Goal: Use online tool/utility: Utilize a website feature to perform a specific function

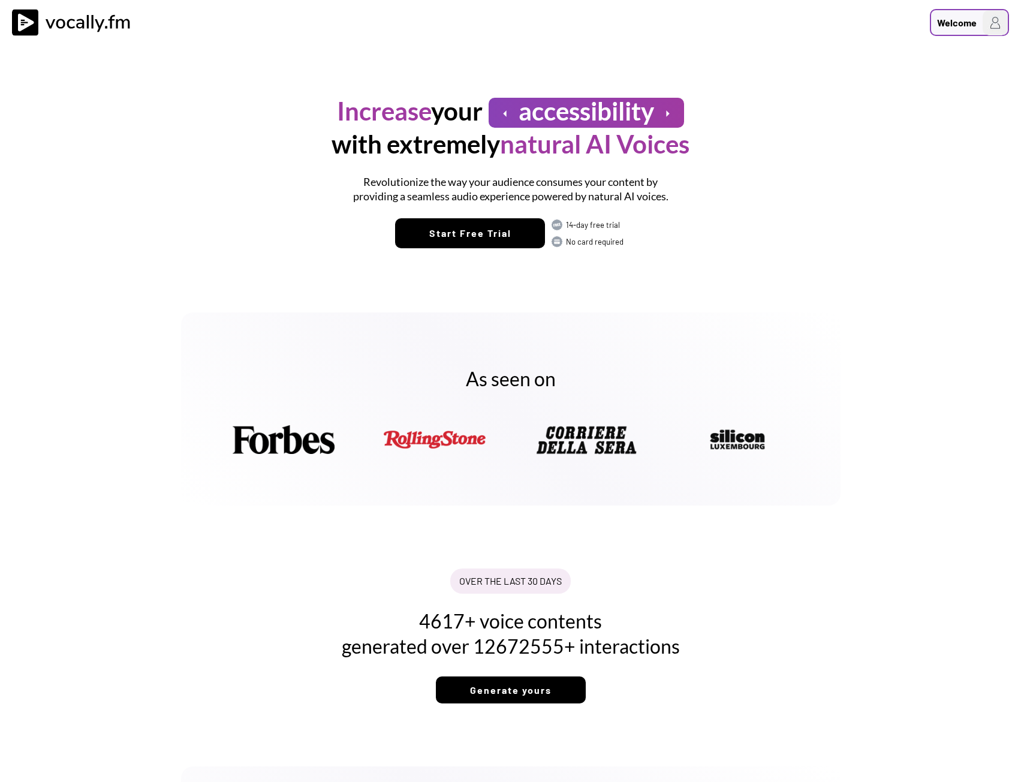
click at [952, 31] on div "Welcome" at bounding box center [969, 22] width 79 height 27
click at [769, 37] on div "Welcome" at bounding box center [510, 23] width 1021 height 46
click at [869, 77] on div "Welcome to Vocally.fm" at bounding box center [919, 76] width 168 height 11
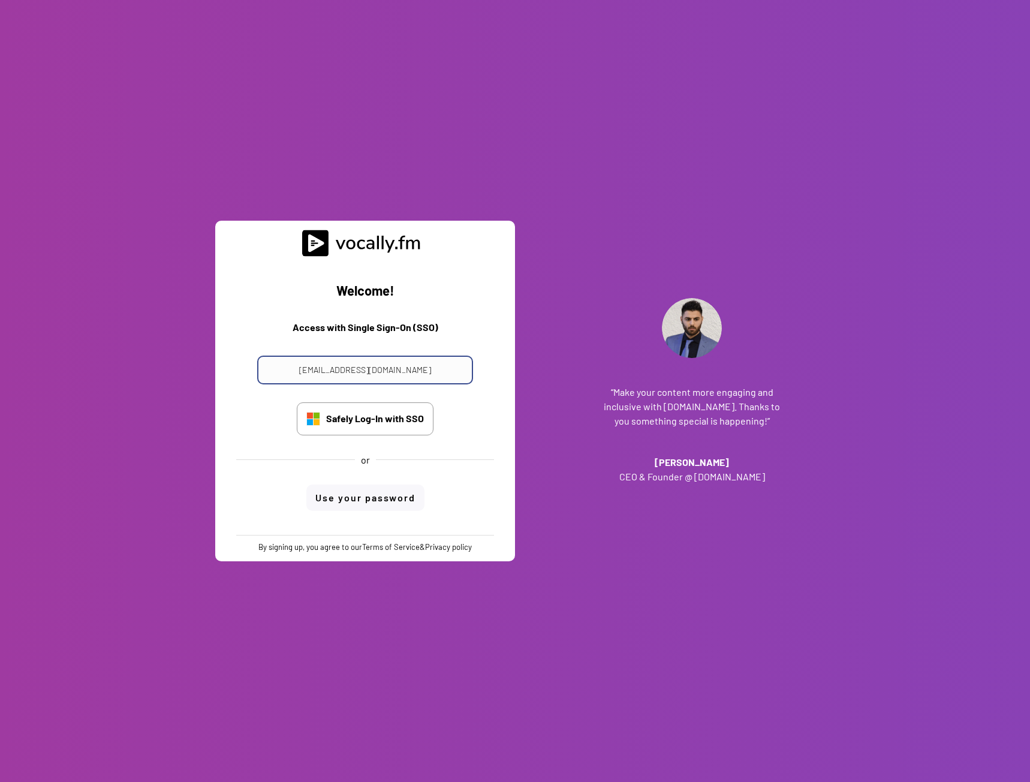
click at [445, 373] on input "progetto_enicom_2023@eni.com" at bounding box center [365, 369] width 216 height 29
drag, startPoint x: 423, startPoint y: 370, endPoint x: 364, endPoint y: 366, distance: 59.4
click at [364, 366] on input "progetto_enicom_2023@eni.com" at bounding box center [365, 369] width 216 height 29
type input "alessandro.boreggio@external.eni.com"
click at [850, 322] on div "Welcome! Access with Single Sign-On (SSO) progetto_enicom_2023@eni.com Safely L…" at bounding box center [515, 391] width 1030 height 782
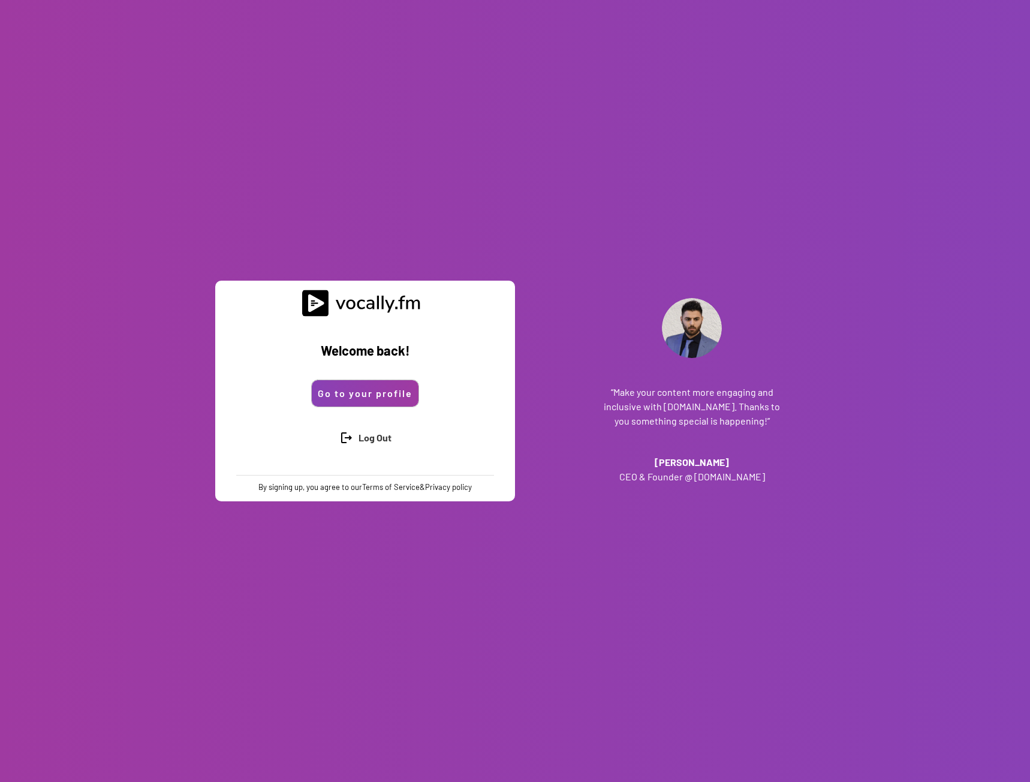
click at [391, 396] on button "Go to your profile" at bounding box center [365, 393] width 107 height 26
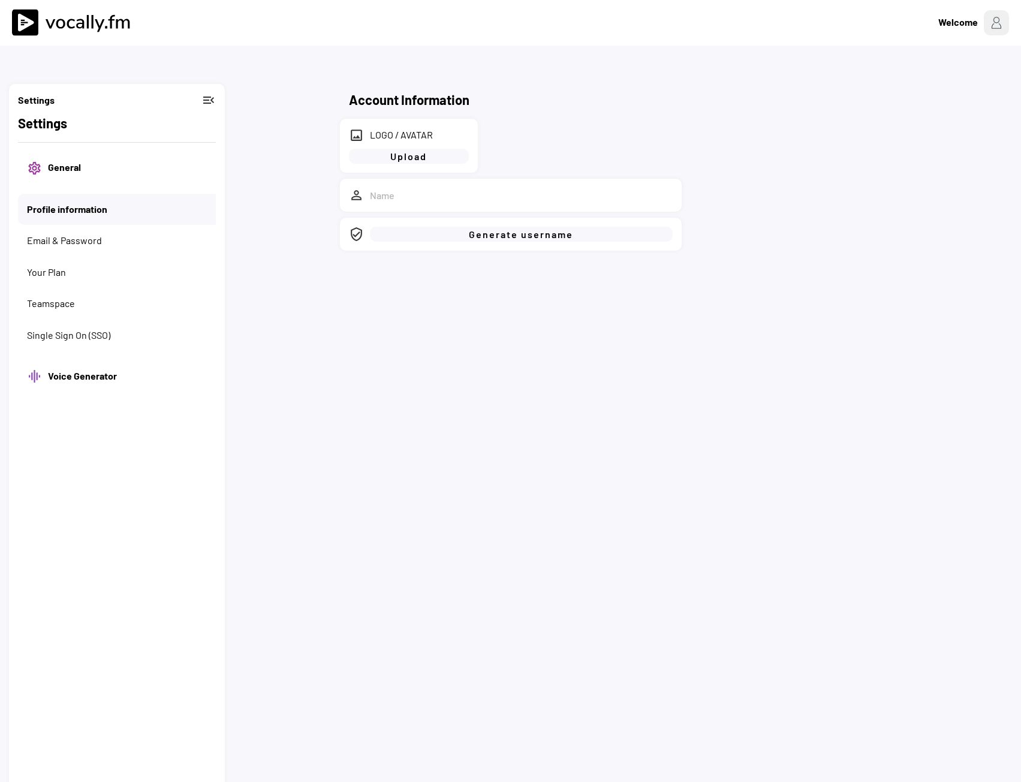
click at [88, 209] on button "Profile information" at bounding box center [121, 209] width 189 height 13
click at [61, 167] on button "General" at bounding box center [127, 167] width 159 height 13
click at [49, 270] on button "Your Plan" at bounding box center [117, 271] width 180 height 13
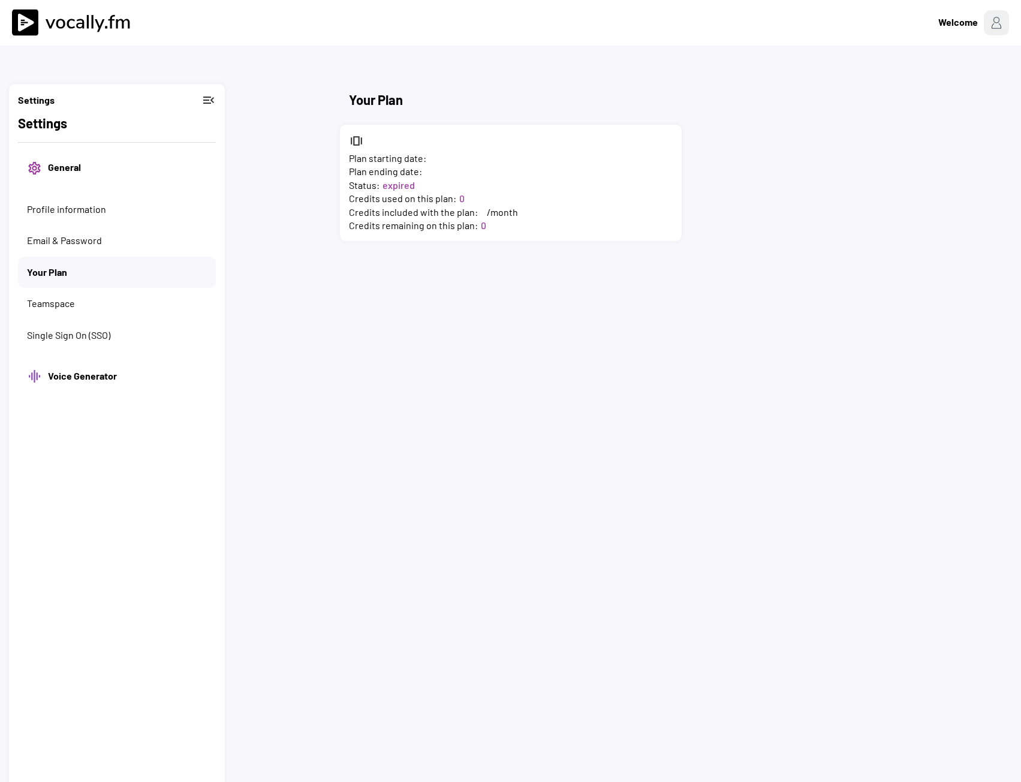
click at [43, 125] on h2 "Settings" at bounding box center [117, 123] width 198 height 20
click at [204, 99] on button "menu_open" at bounding box center [208, 100] width 14 height 14
click at [26, 98] on button "menu" at bounding box center [24, 99] width 12 height 12
click at [73, 28] on img at bounding box center [75, 22] width 126 height 27
click at [79, 342] on div "Single Sign On (SSO)" at bounding box center [117, 334] width 198 height 31
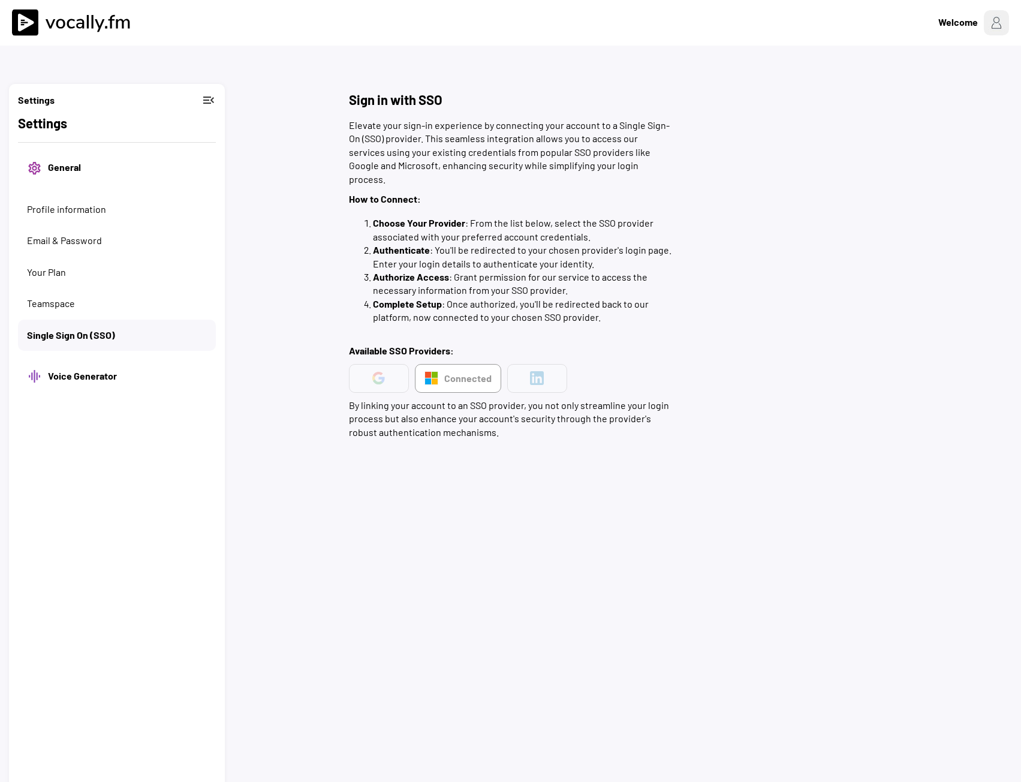
click at [79, 371] on h3 "Voice Generator" at bounding box center [127, 376] width 159 height 14
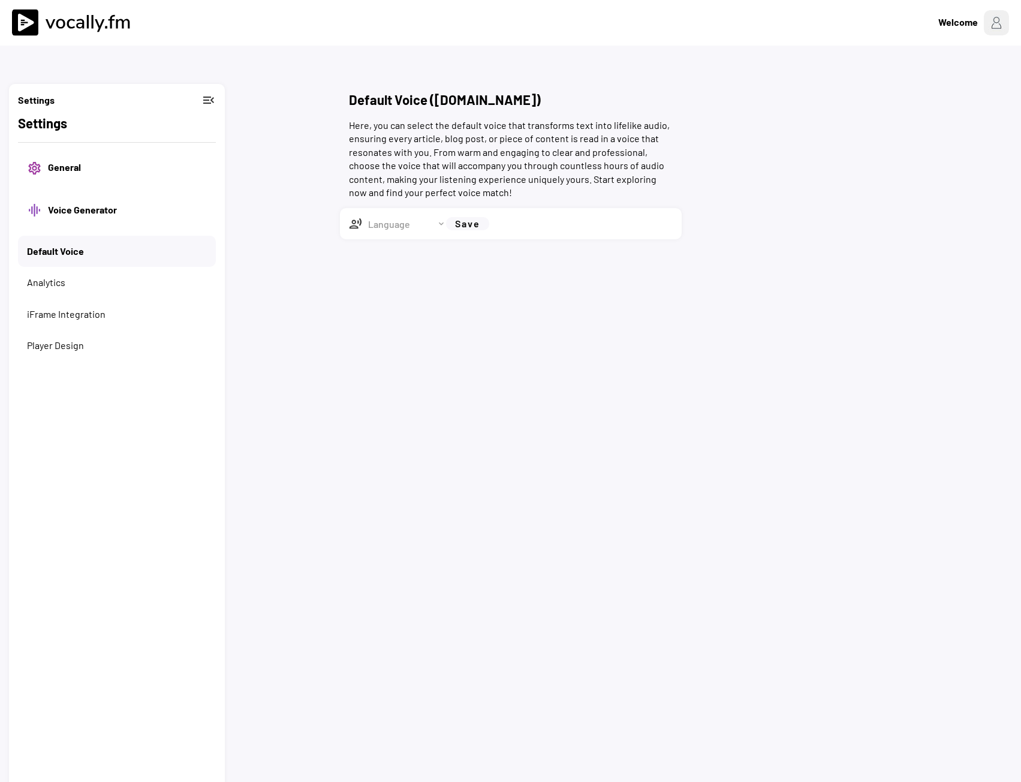
click at [52, 351] on button "Player Design" at bounding box center [117, 345] width 180 height 13
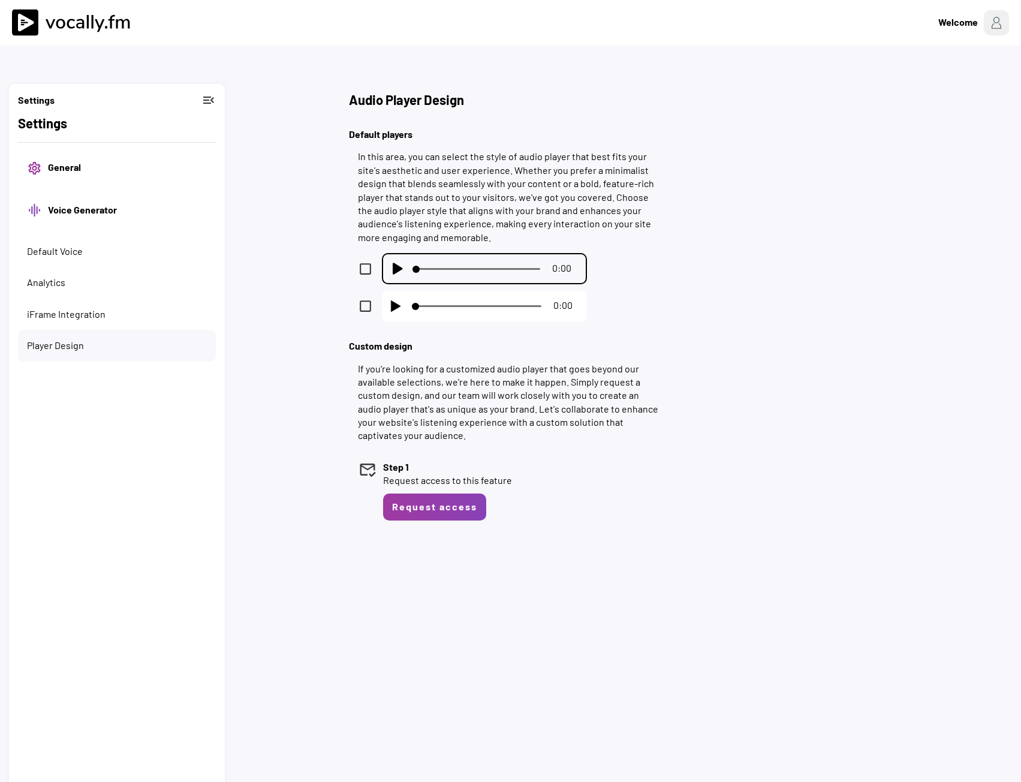
click at [66, 324] on div "iFrame Integration" at bounding box center [117, 313] width 198 height 31
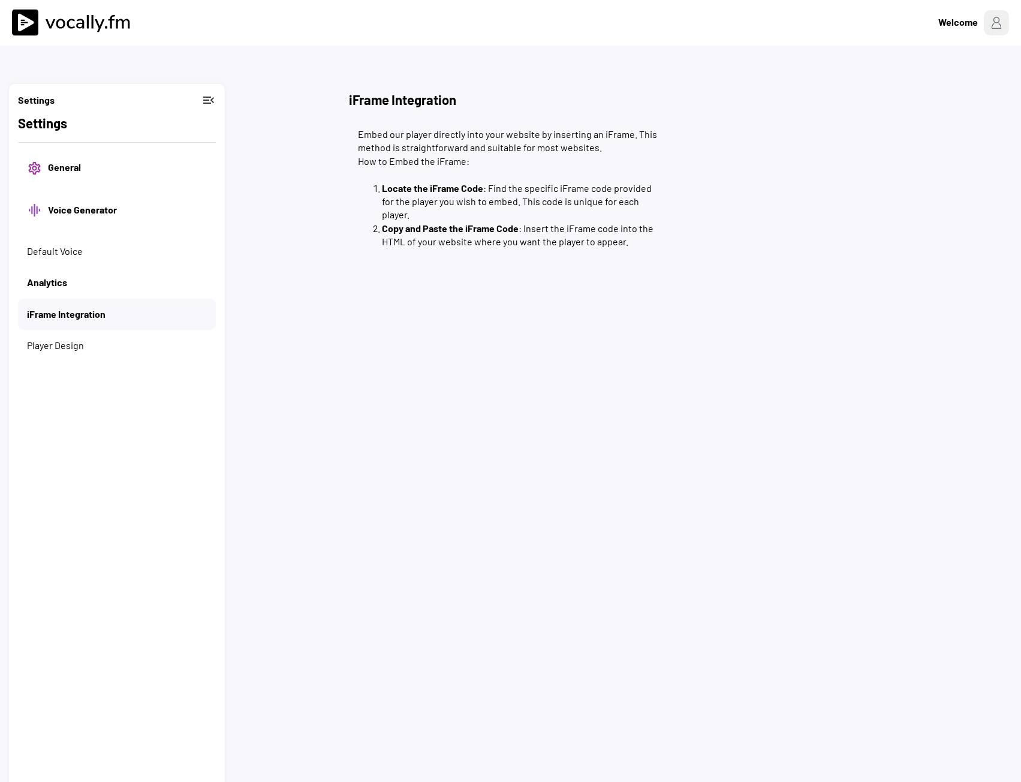
click at [52, 266] on div "Default Voice" at bounding box center [117, 251] width 198 height 31
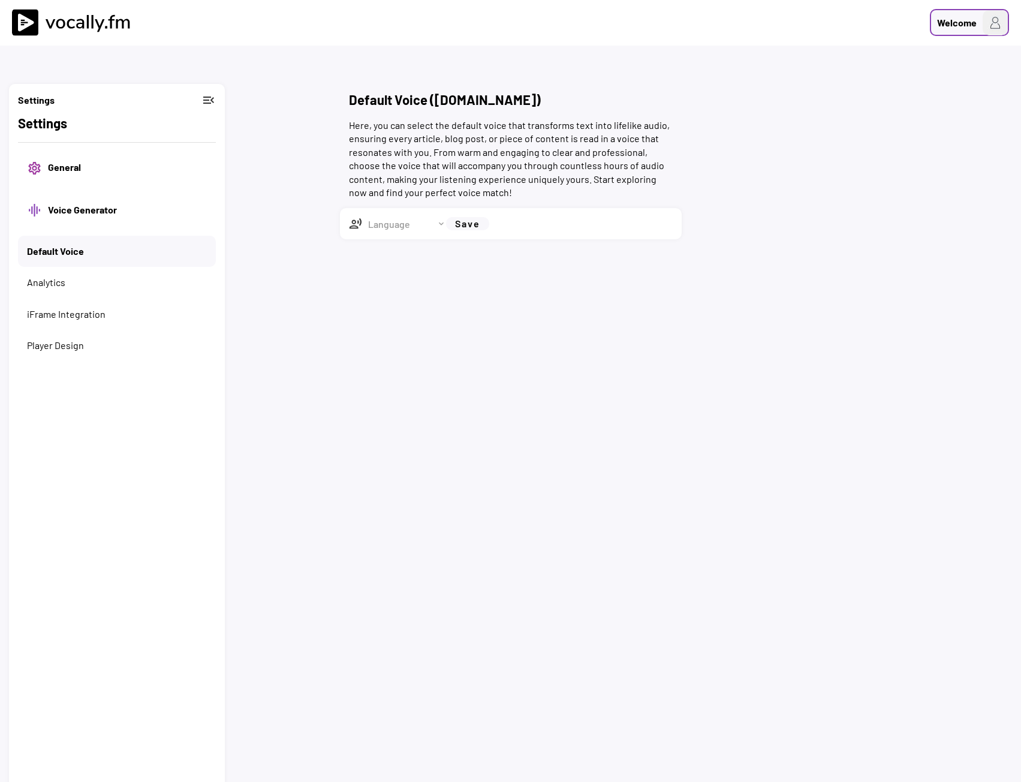
click at [952, 24] on div "Welcome" at bounding box center [957, 23] width 40 height 14
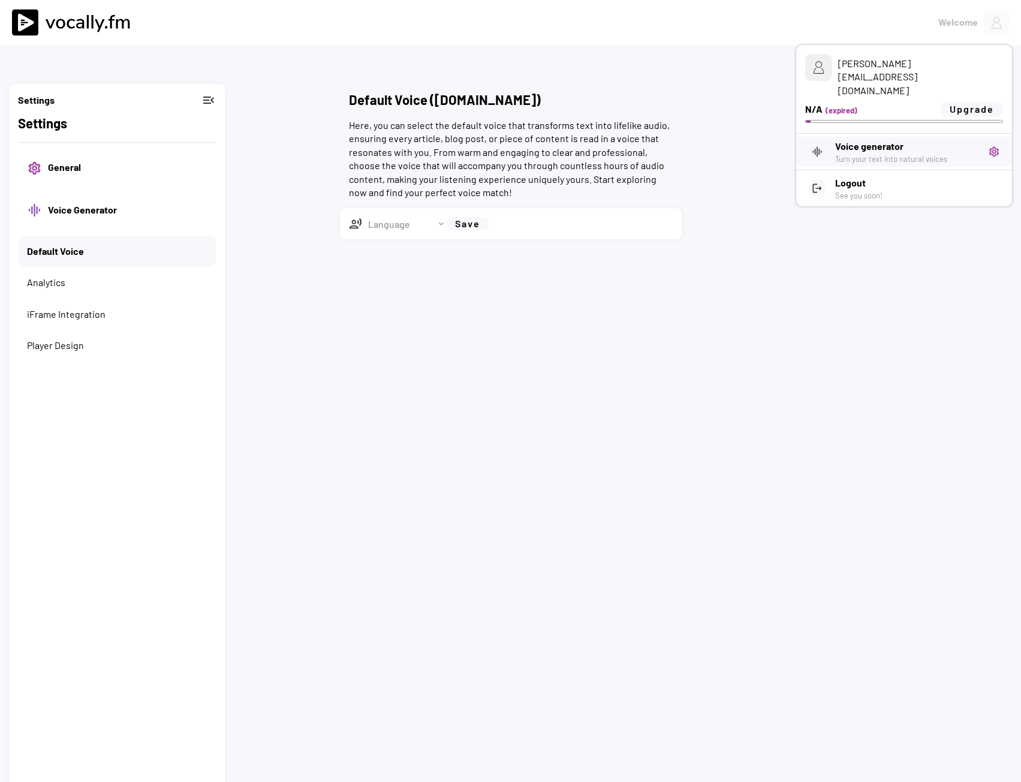
click at [879, 153] on div "Turn your text into natural voices" at bounding box center [907, 158] width 144 height 11
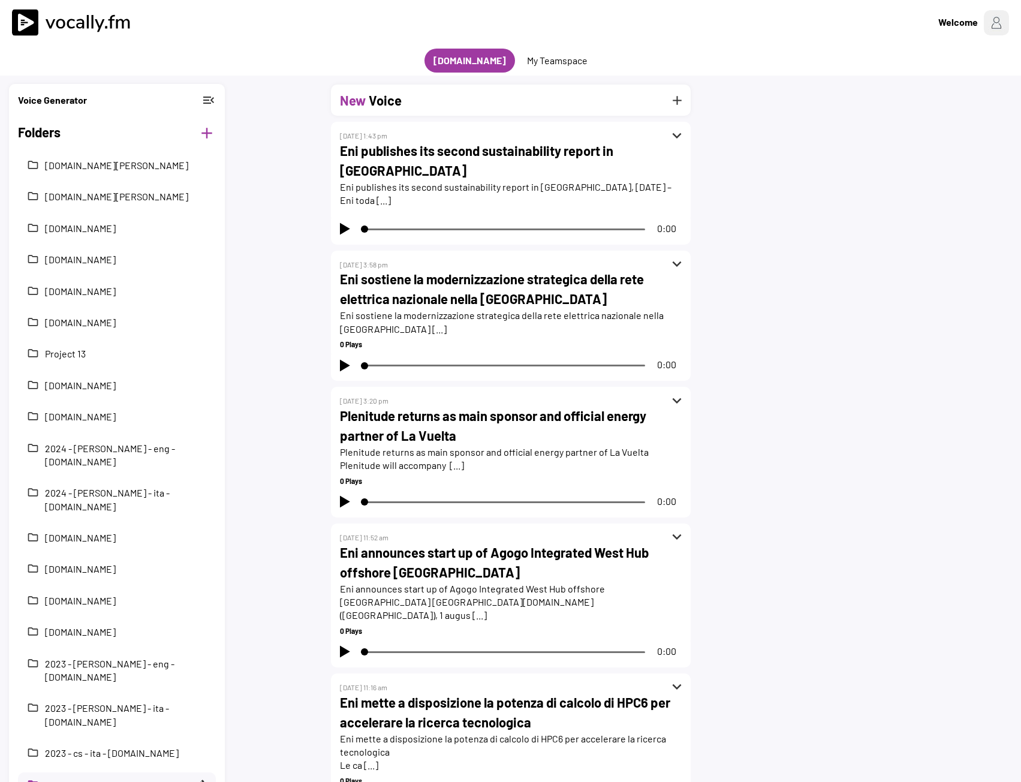
click at [39, 137] on h2 "Folders" at bounding box center [105, 133] width 174 height 22
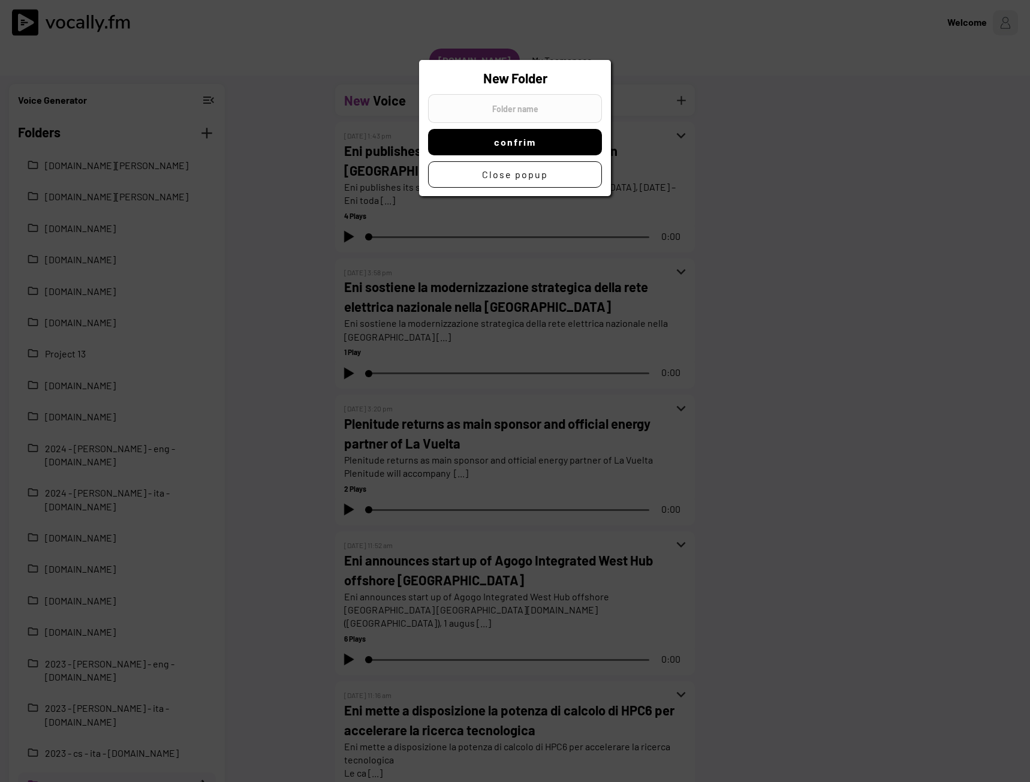
click at [879, 132] on div at bounding box center [515, 391] width 1030 height 782
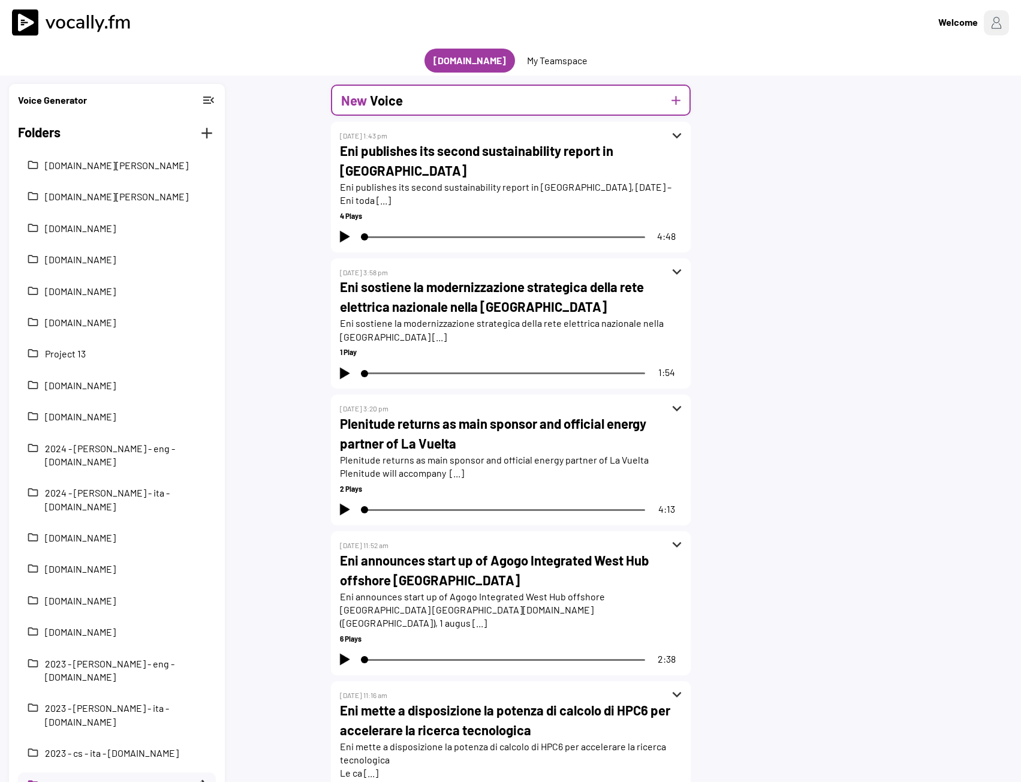
click at [550, 108] on div "New Voice add" at bounding box center [511, 100] width 360 height 31
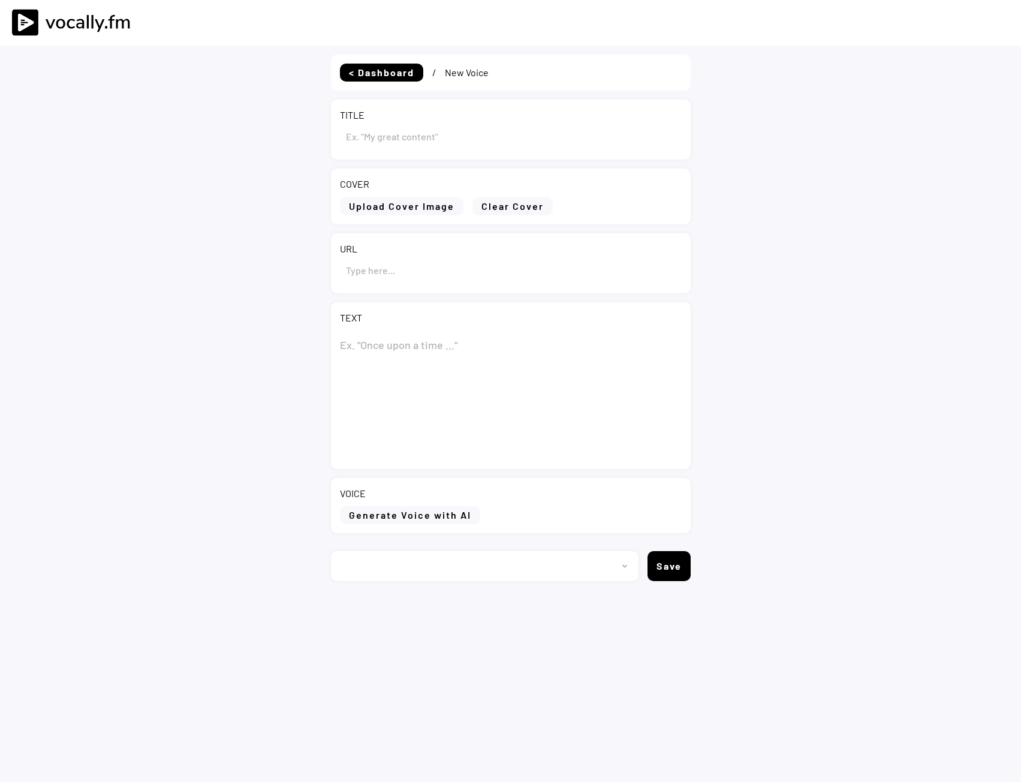
type input "Draft"
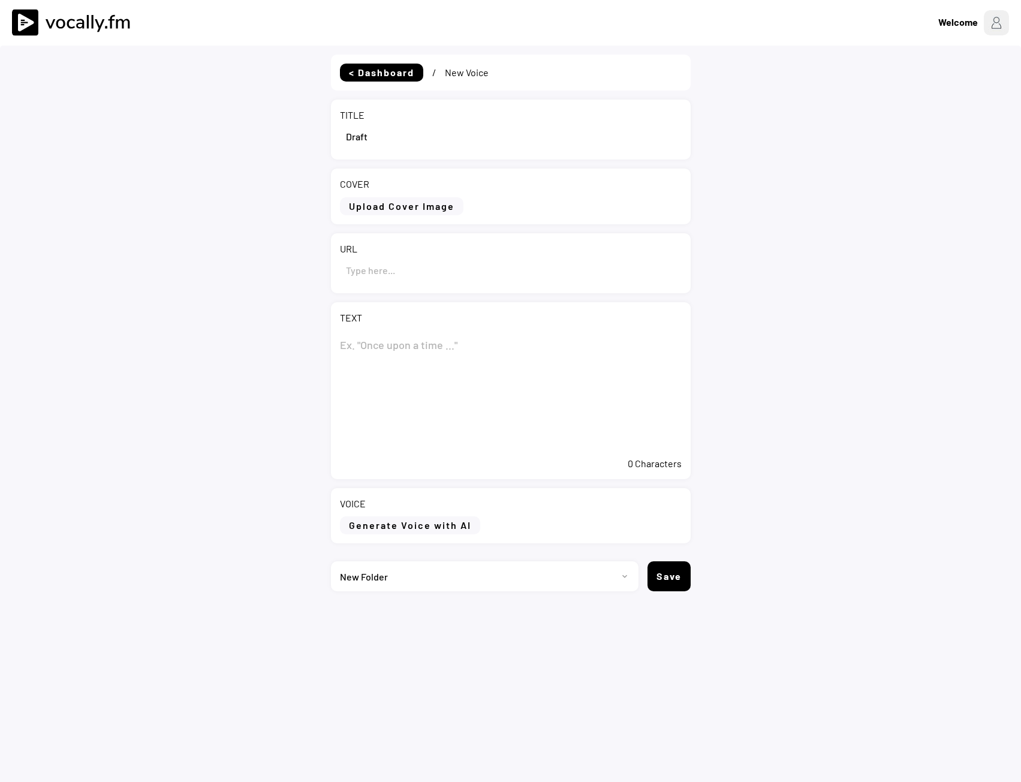
select select ""PLACEHOLDER_1427118222253""
click at [418, 138] on input "input" at bounding box center [511, 136] width 342 height 29
drag, startPoint x: 399, startPoint y: 137, endPoint x: 340, endPoint y: 135, distance: 58.1
click at [340, 135] on input "input" at bounding box center [511, 136] width 342 height 29
paste input "GreenIT signs €370 million financing agreement to support its industrial plan"
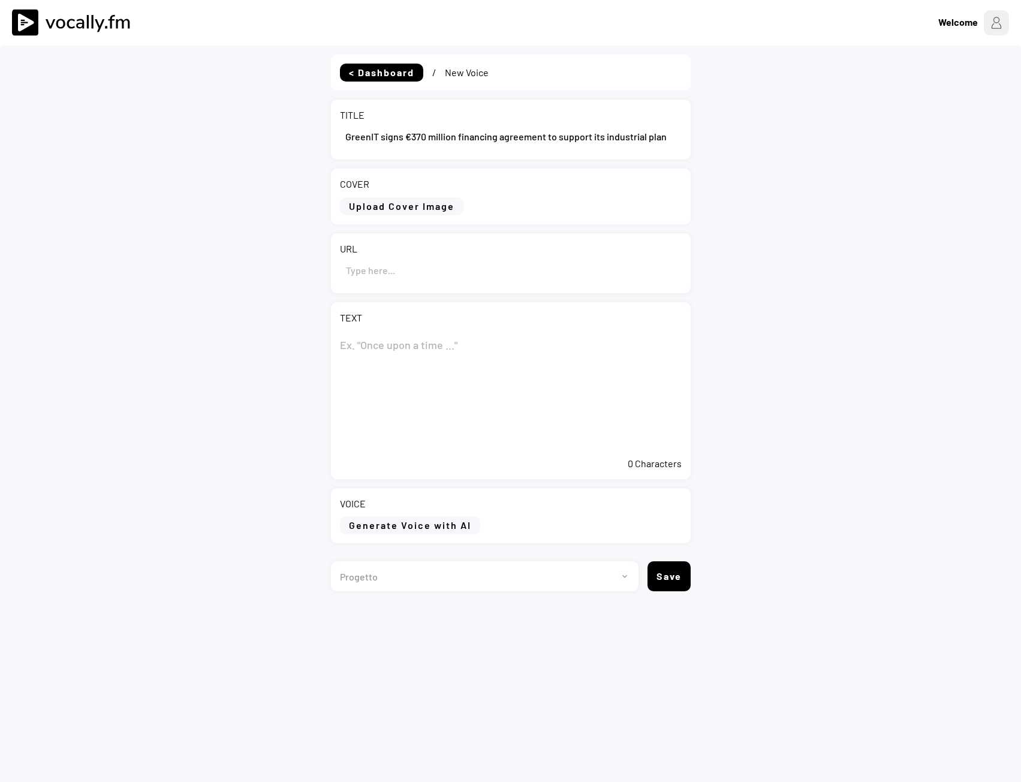
type input "GreenIT signs €370 million financing agreement to support its industrial plan"
click at [382, 343] on textarea at bounding box center [511, 391] width 342 height 120
paste textarea "GreenIT signs €370 million financing agreement to support its industrial plan"
type textarea "GreenIT signs €370 million financing agreement to support its industrial plan"
click at [401, 280] on input "input" at bounding box center [511, 269] width 342 height 29
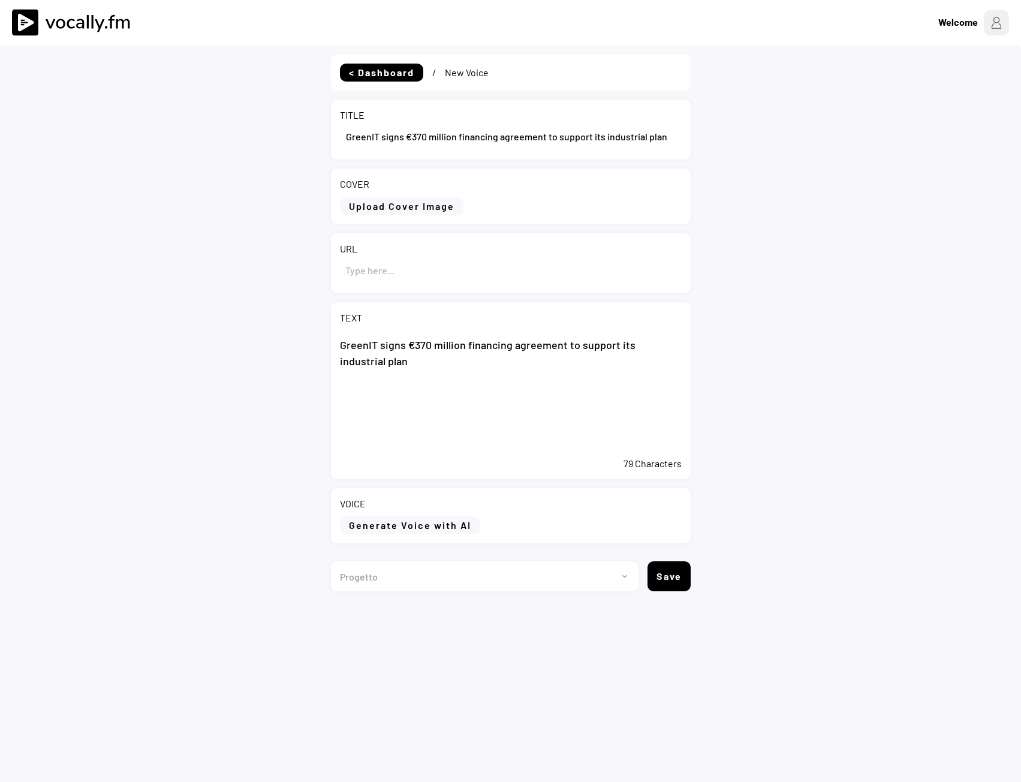
paste input "https://www.eni.com/en-IT/media/press-release/2025/09/pr-greenIT-signs-370-mill…"
type input "https://www.eni.com/en-IT/media/press-release/2025/09/pr-greenIT-signs-370-mill…"
click at [450, 397] on textarea "GreenIT signs €370 million financing agreement to support its industrial plan" at bounding box center [511, 391] width 342 height 120
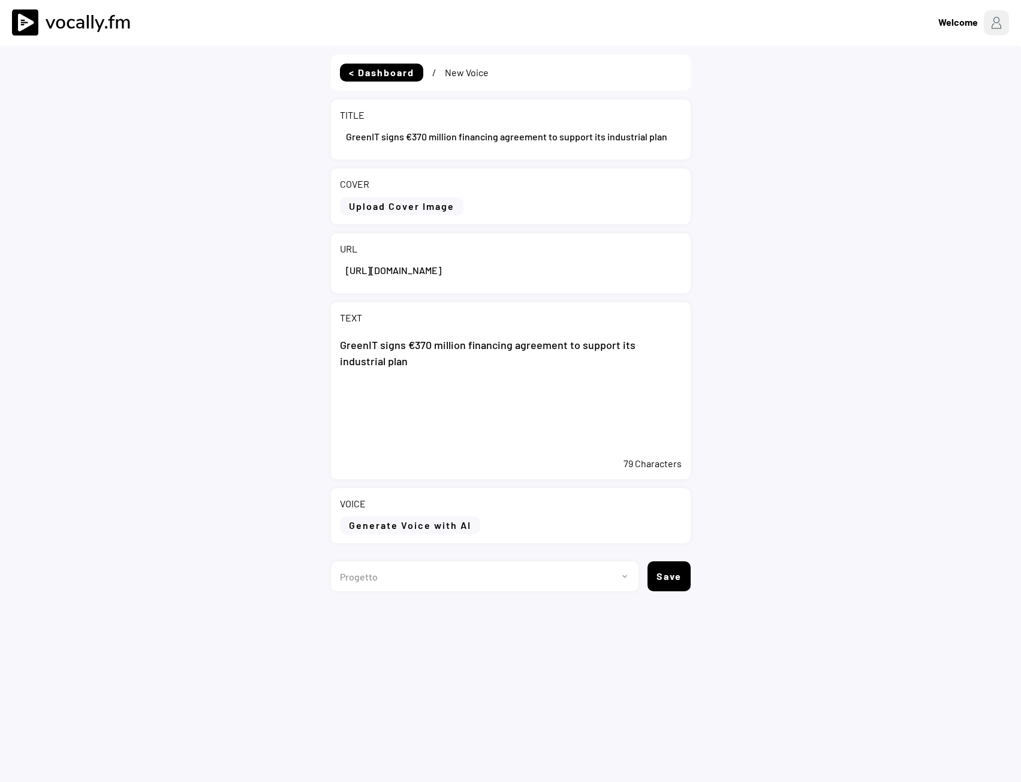
click at [397, 406] on textarea "GreenIT signs €370 million financing agreement to support its industrial plan" at bounding box center [511, 391] width 342 height 120
paste textarea "The new resources will support the achievement of the target of 1GW of installe…"
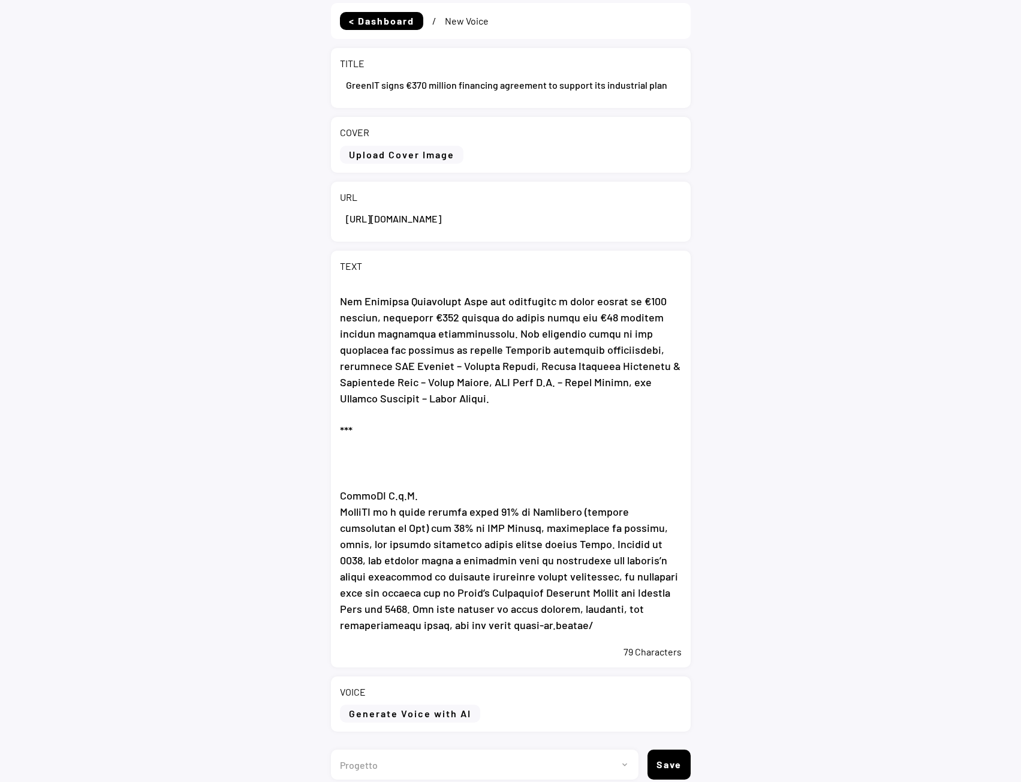
scroll to position [104, 0]
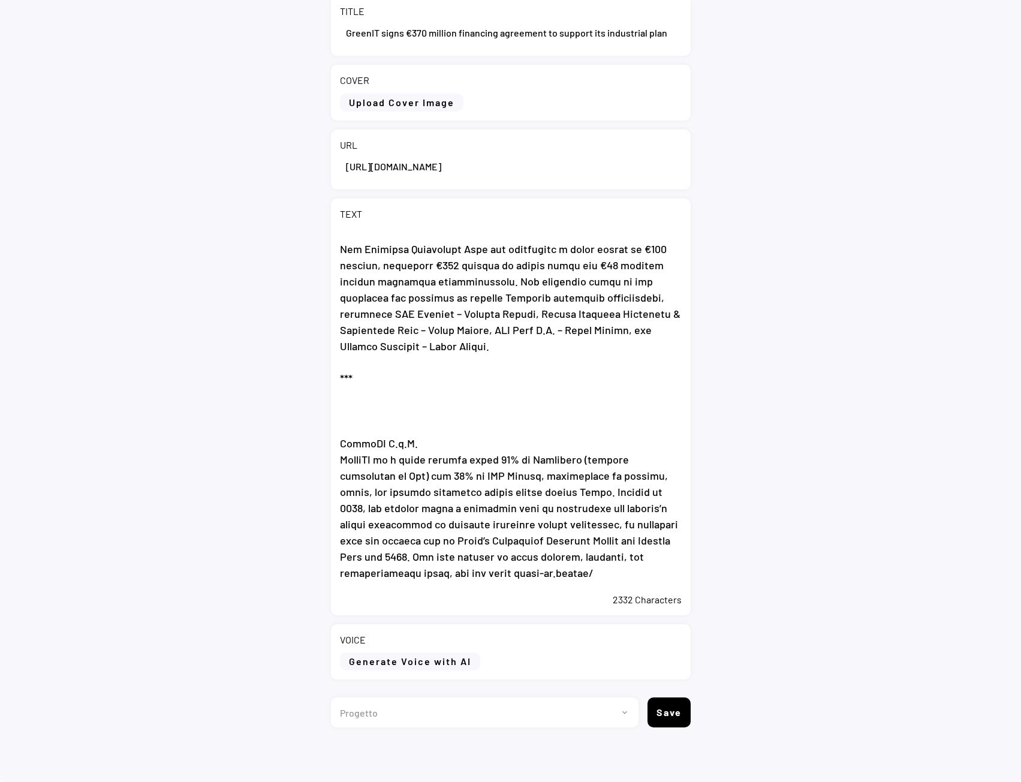
type textarea "GreenIT signs €370 million financing agreement to support its industrial plan T…"
click at [394, 659] on button "Generate Voice with AI" at bounding box center [410, 661] width 140 height 18
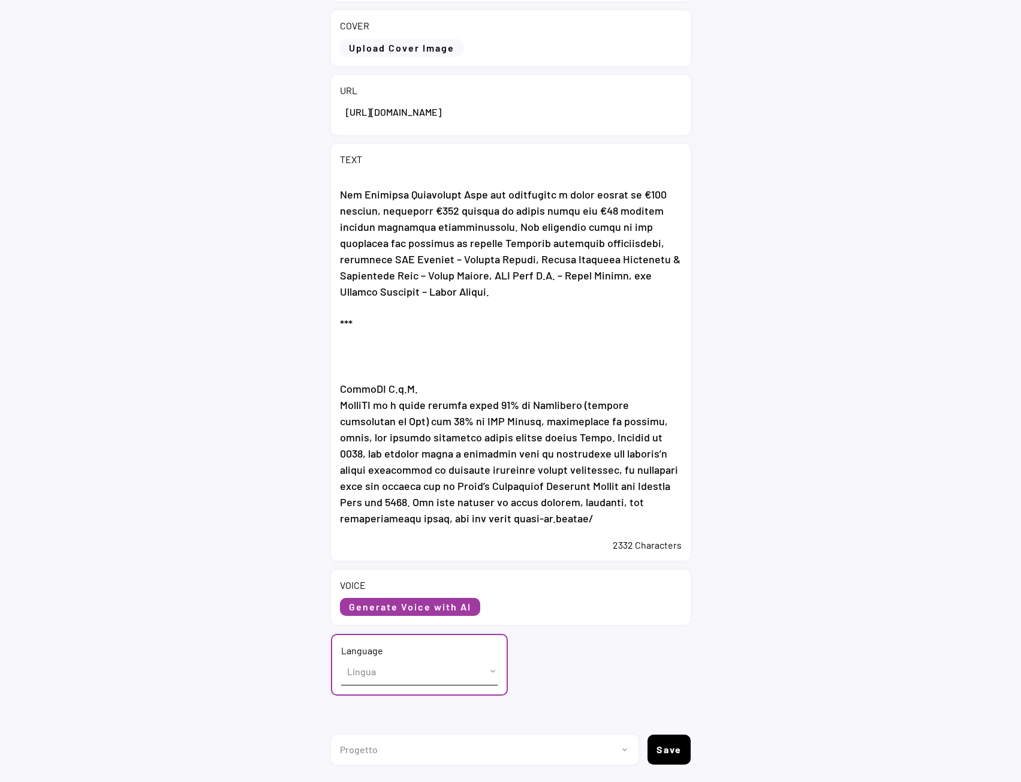
scroll to position [135, 0]
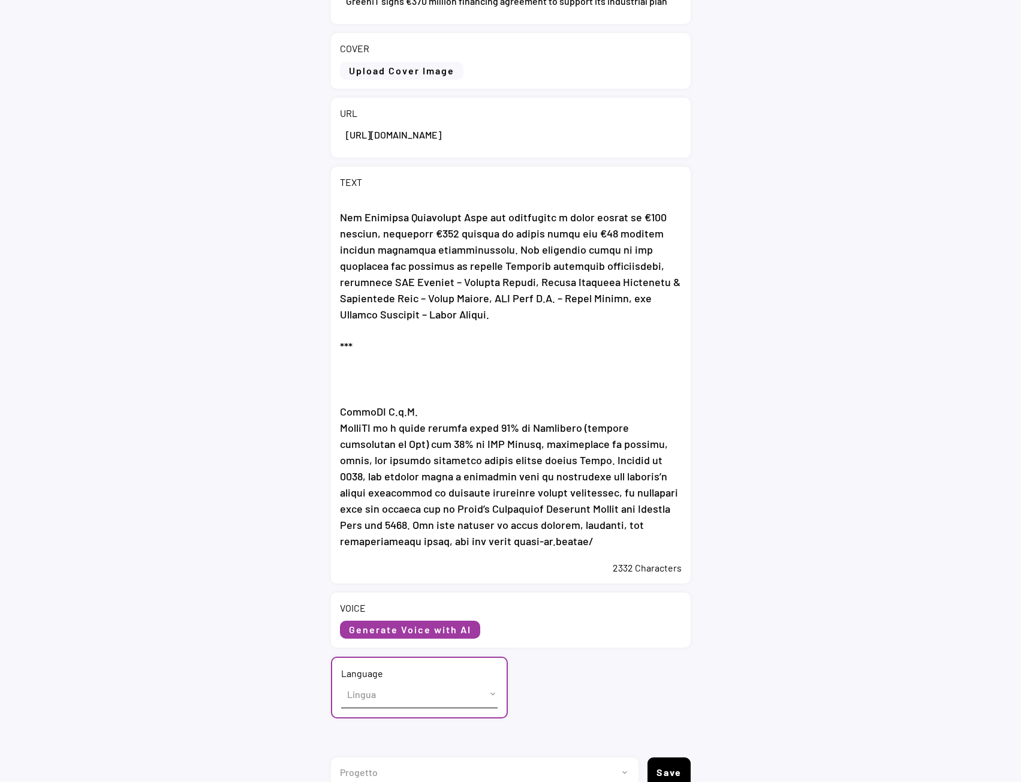
click at [365, 696] on select "Lingua English (US) French (France) Italian (Italy)" at bounding box center [419, 693] width 156 height 27
select select ""English (US)""
click at [341, 680] on select "Lingua English (US) French (France) Italian (Italy)" at bounding box center [419, 693] width 156 height 27
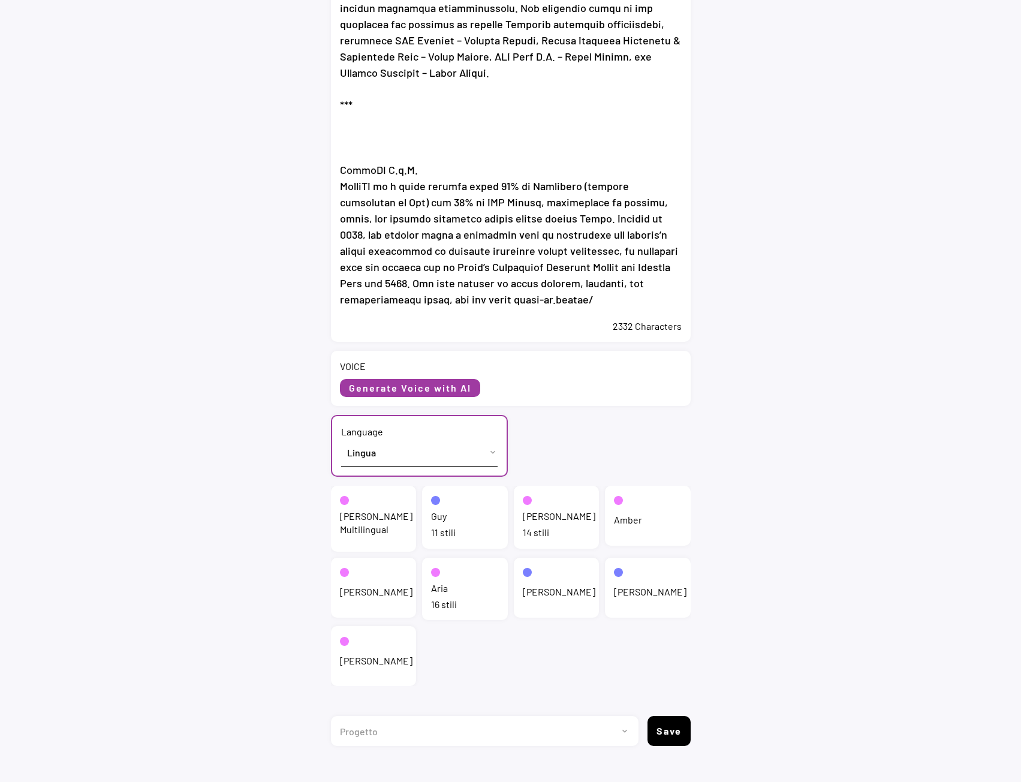
scroll to position [396, 0]
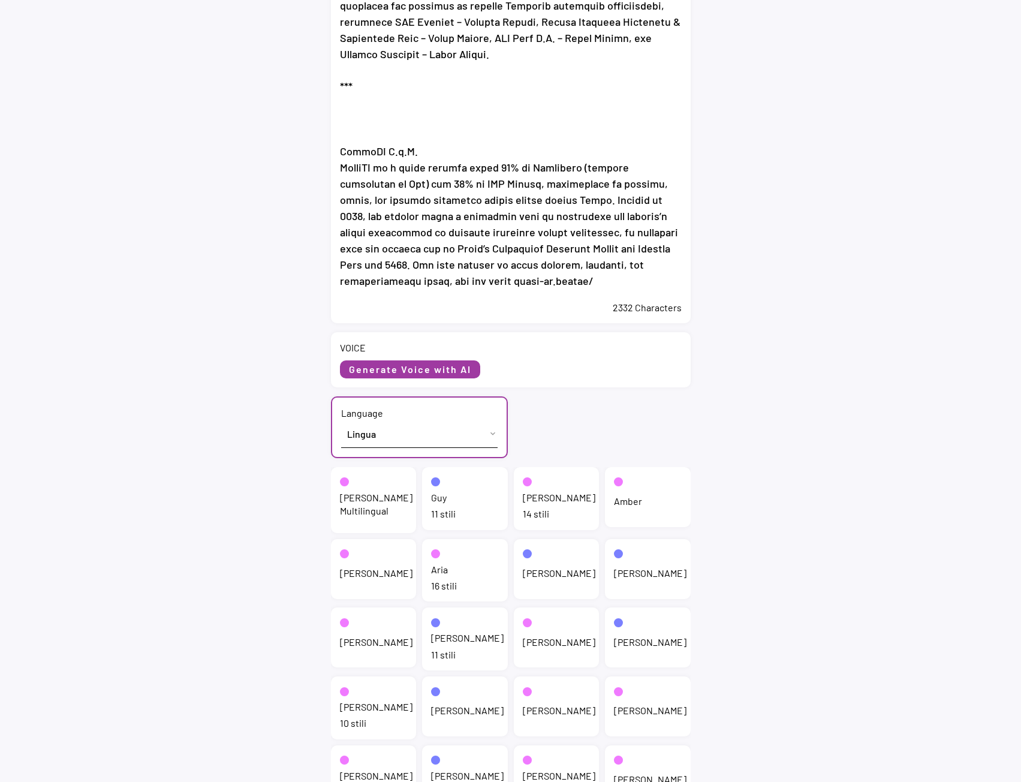
click at [351, 500] on div "Jenny Multilingual" at bounding box center [376, 504] width 73 height 27
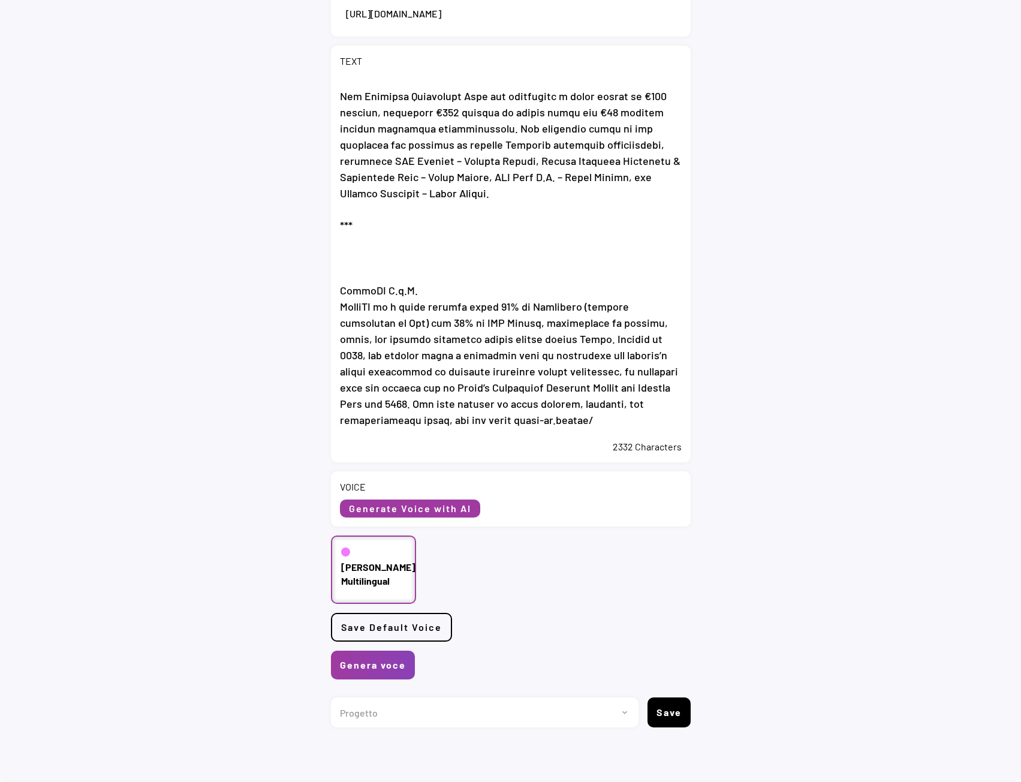
scroll to position [257, 0]
click at [375, 668] on button "Genera voce" at bounding box center [373, 664] width 84 height 29
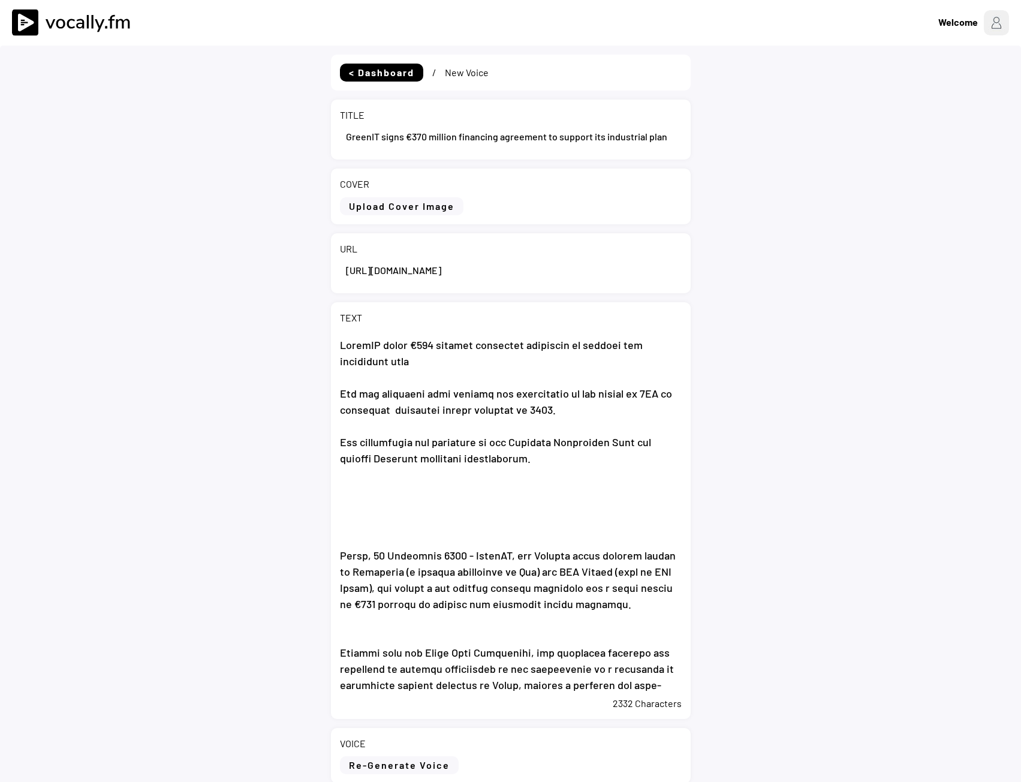
select select ""PLACEHOLDER_1427118222253""
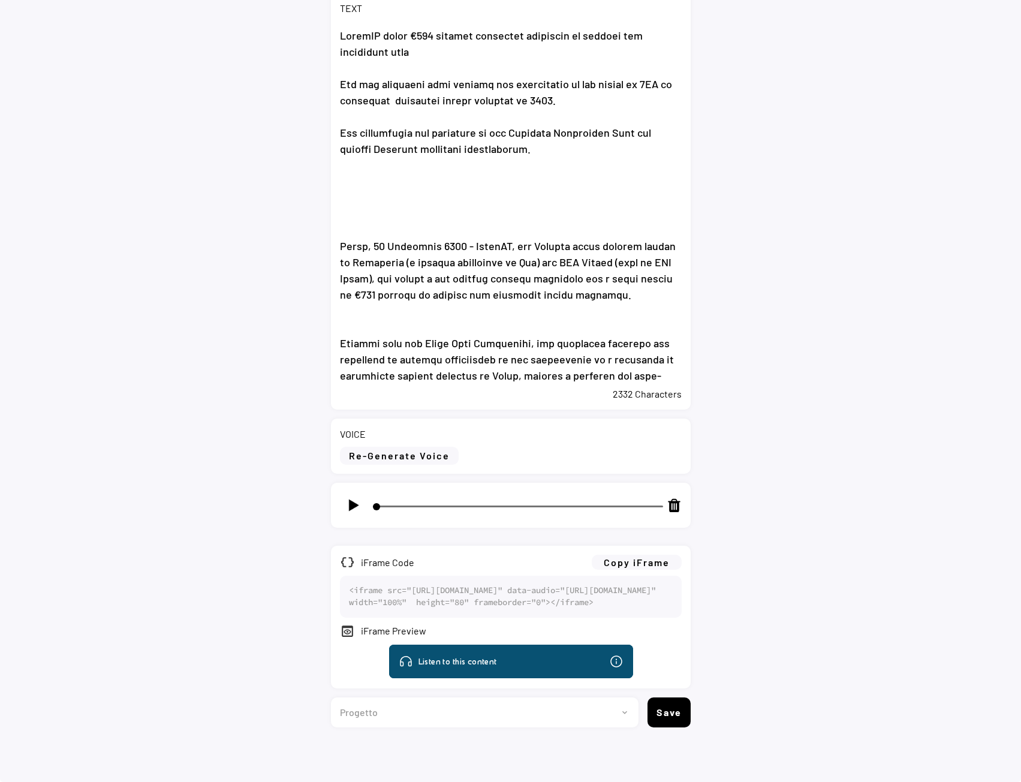
scroll to position [296, 0]
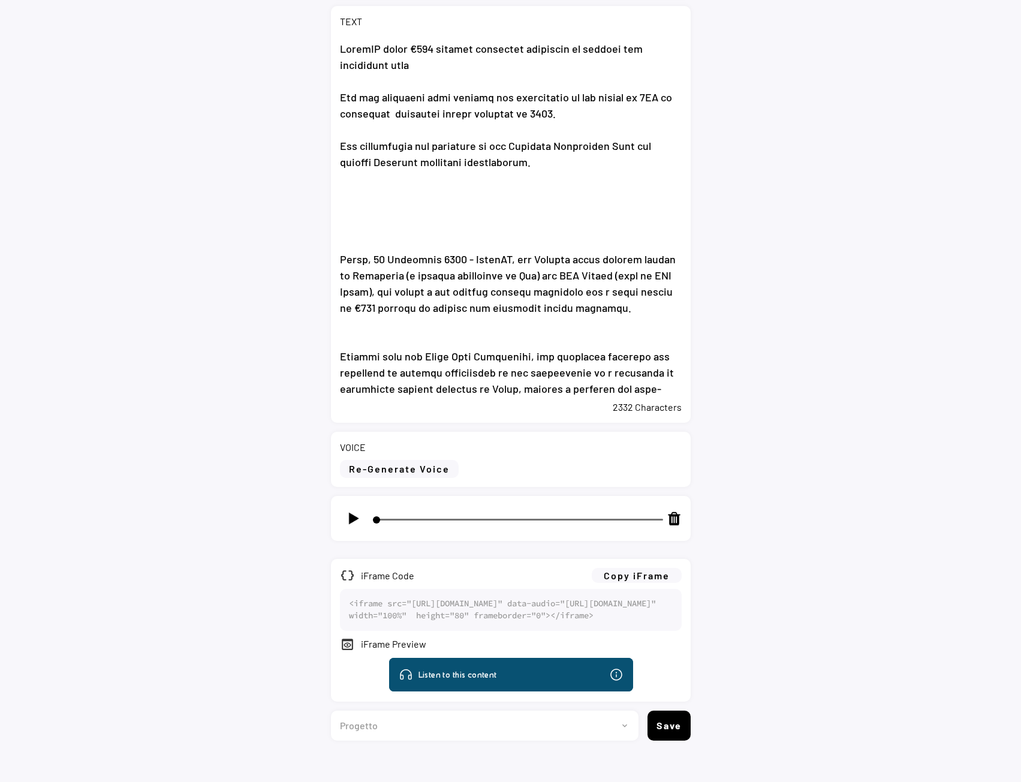
click at [348, 519] on img at bounding box center [353, 518] width 15 height 15
click at [354, 517] on img at bounding box center [353, 518] width 15 height 15
type input "3"
click at [642, 572] on button "Copy iFrame" at bounding box center [637, 575] width 90 height 15
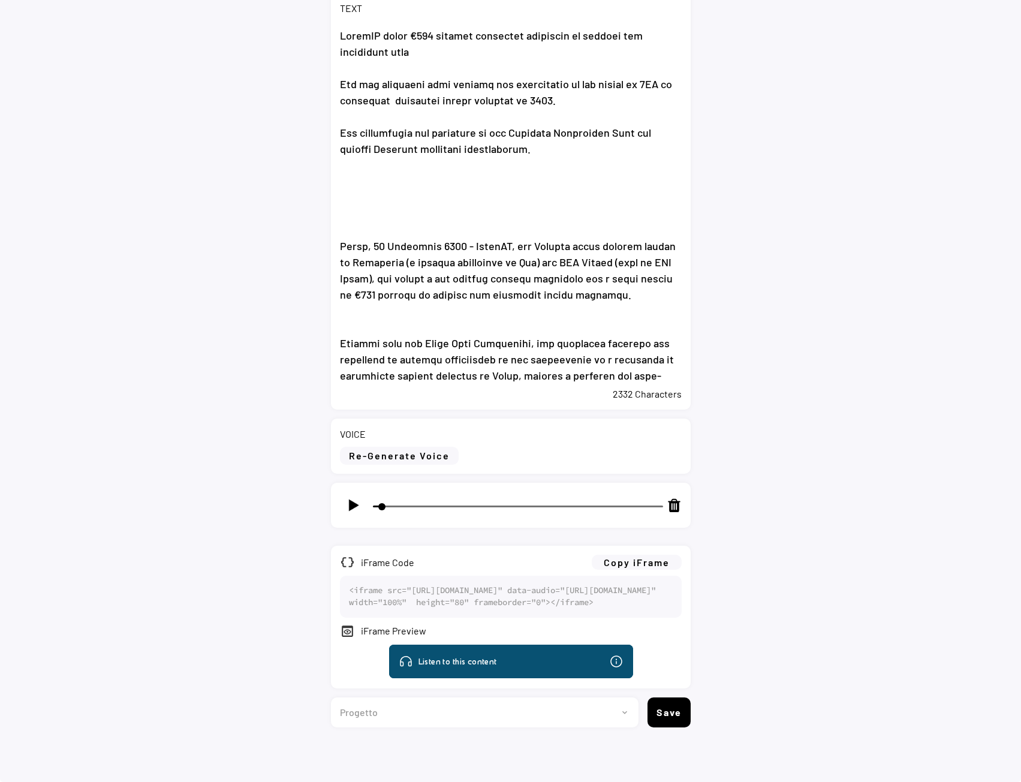
scroll to position [356, 0]
click at [454, 717] on select "Progetto 2023 - cs - eng - eni.com 2023 - cs - ita - eni.com 2023 - storie - it…" at bounding box center [480, 712] width 298 height 30
select select ""1348695171700984260__LOOKUP__1735904392009x606523124540768300""
click at [331, 697] on select "Progetto 2023 - cs - eng - eni.com 2023 - cs - ita - eni.com 2023 - storie - it…" at bounding box center [480, 712] width 298 height 30
click at [662, 718] on button "Save" at bounding box center [668, 712] width 43 height 30
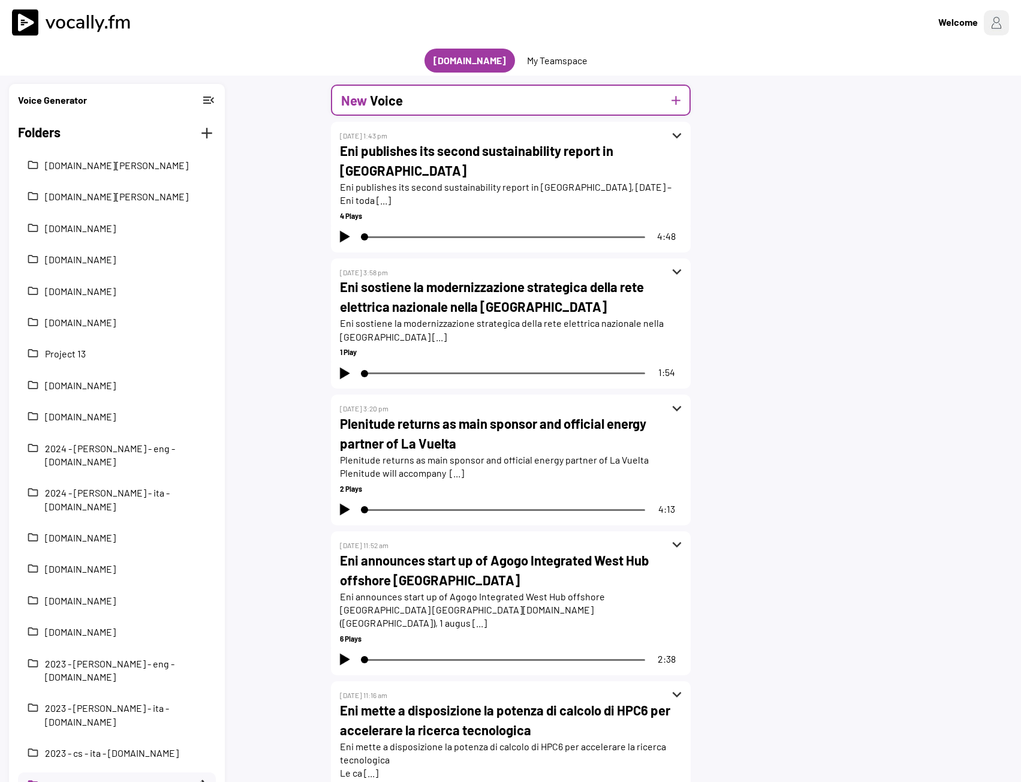
click at [429, 113] on div "New Voice add" at bounding box center [511, 100] width 360 height 31
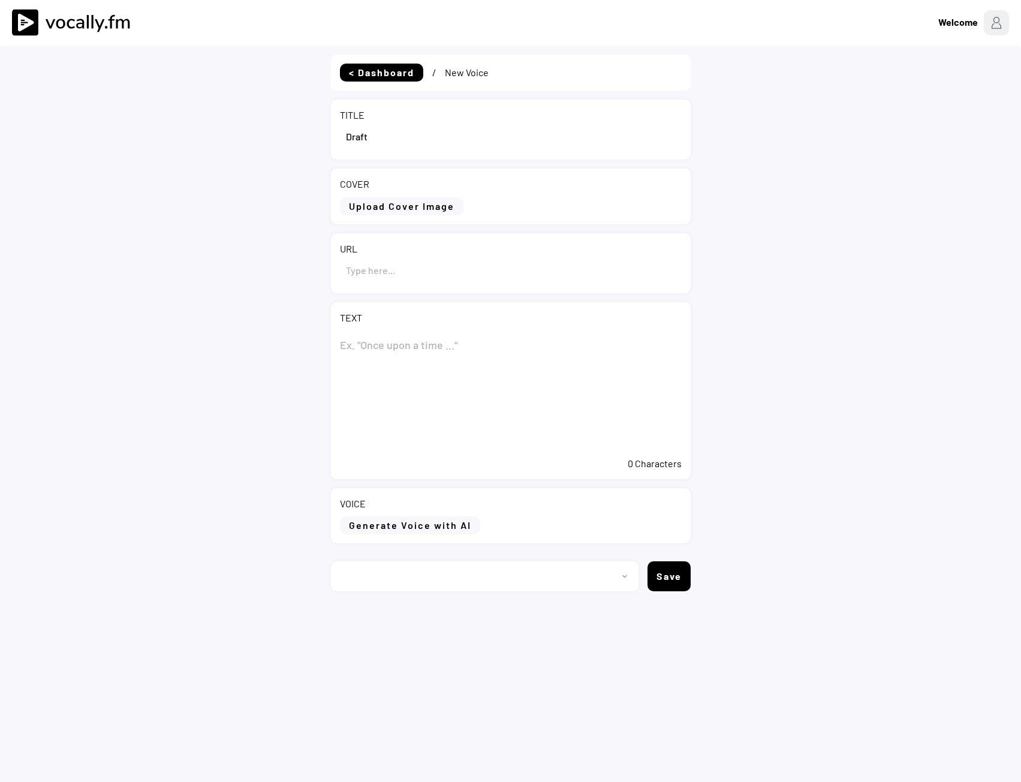
select select ""1348695171700984260__LOOKUP__1735904392009x606523124540768300""
click at [361, 142] on input "input" at bounding box center [511, 136] width 342 height 29
paste input "GreenIT firma un accordo di finanziamento di 370 milioni di euro a sostegno del…"
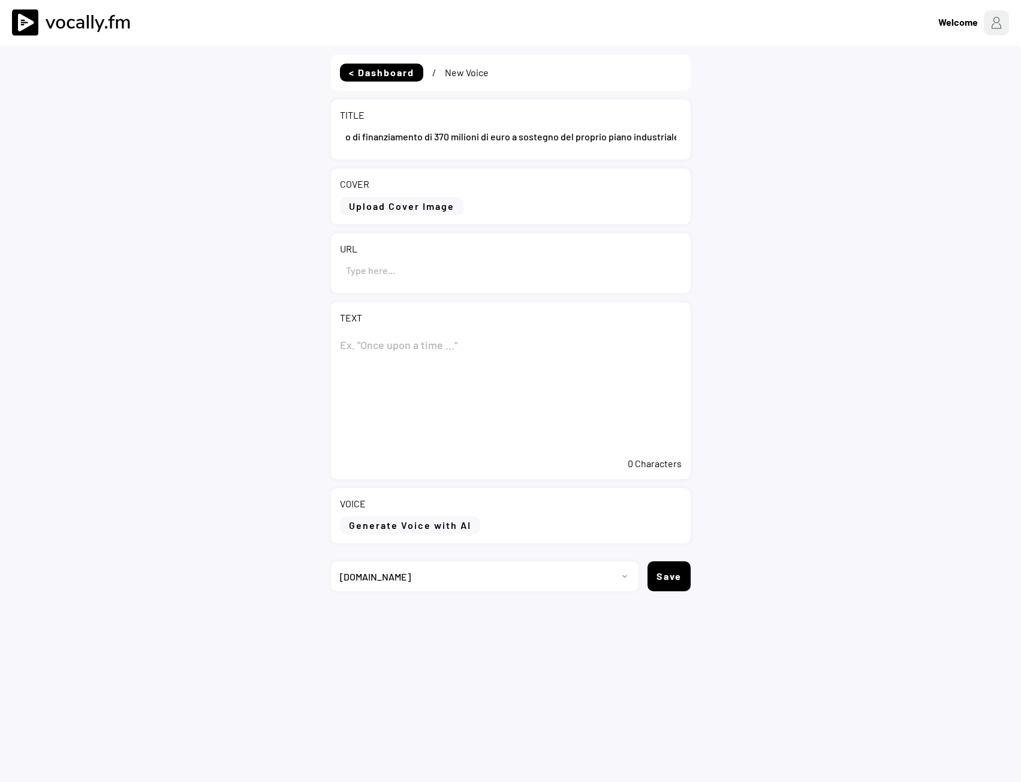
type input "GreenIT firma un accordo di finanziamento di 370 milioni di euro a sostegno del…"
paste textarea "GreenIT firma un accordo di finanziamento di 370 milioni di euro a sostegno del…"
type textarea "GreenIT firma un accordo di finanziamento di 370 milioni di euro a sostegno del…"
click at [411, 271] on input "input" at bounding box center [511, 269] width 342 height 29
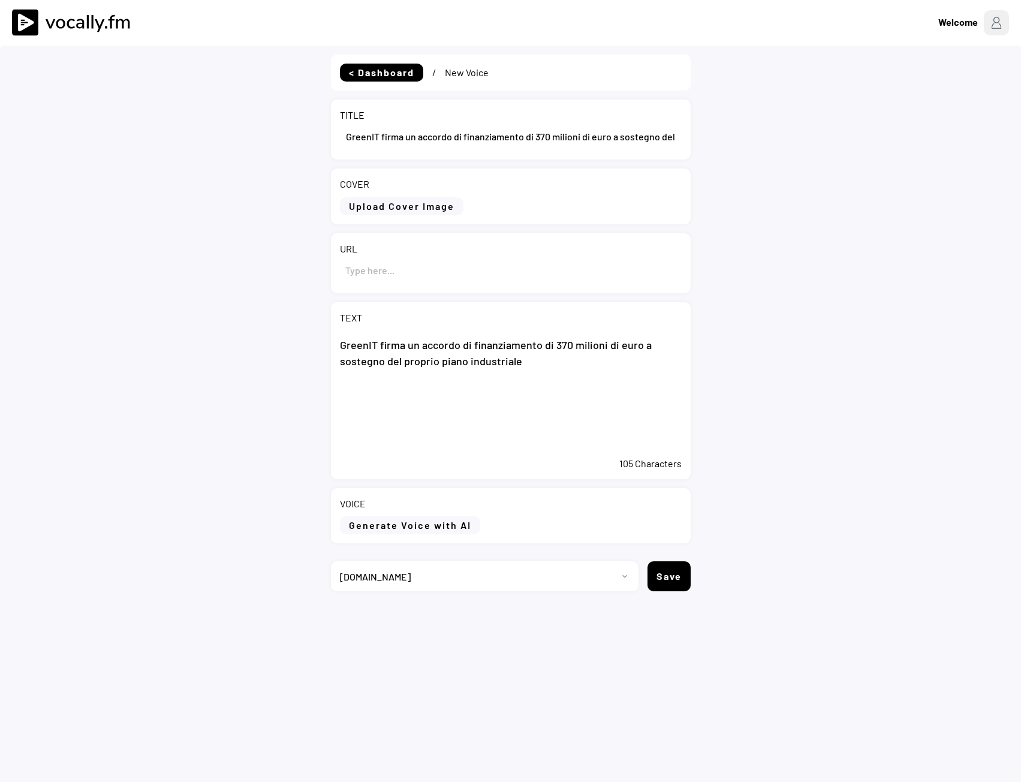
paste input "[URL][DOMAIN_NAME]"
type input "[URL][DOMAIN_NAME]"
click at [453, 419] on textarea "GreenIT firma un accordo di finanziamento di 370 milioni di euro a sostegno del…" at bounding box center [511, 391] width 342 height 120
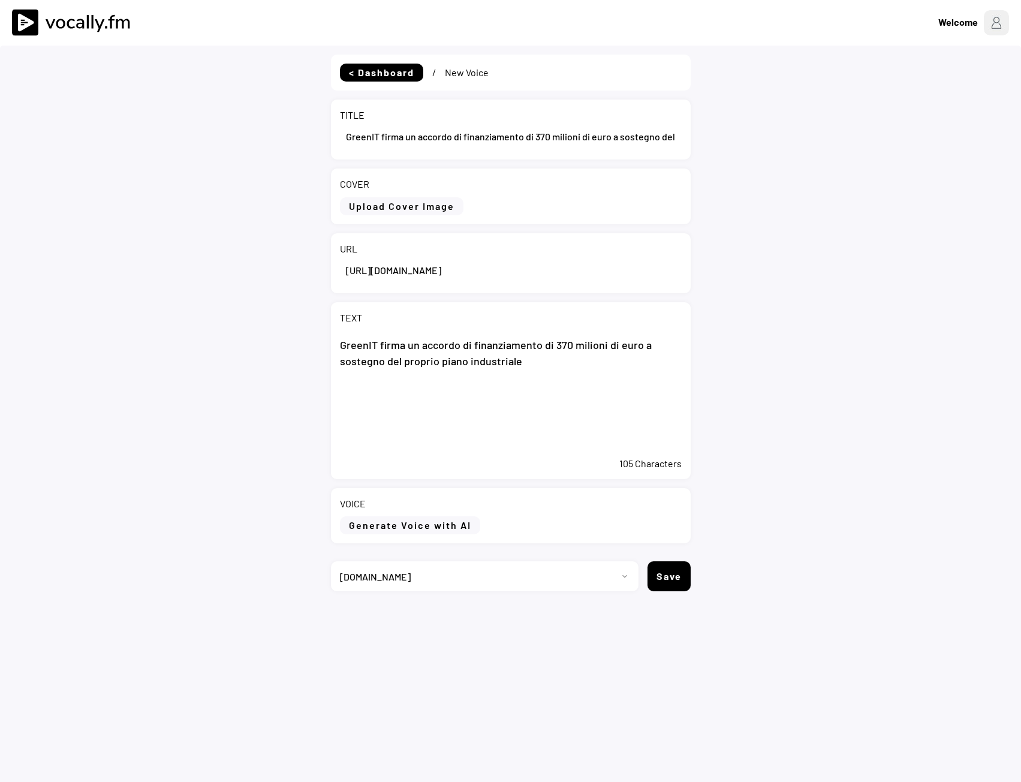
click at [532, 380] on textarea "GreenIT firma un accordo di finanziamento di 370 milioni di euro a sostegno del…" at bounding box center [511, 391] width 342 height 120
click at [354, 420] on textarea "GreenIT firma un accordo di finanziamento di 370 milioni di euro a sostegno del…" at bounding box center [511, 391] width 342 height 120
paste textarea "Le nuove risorse contribuiranno al raggiungimento del target di capacità instal…"
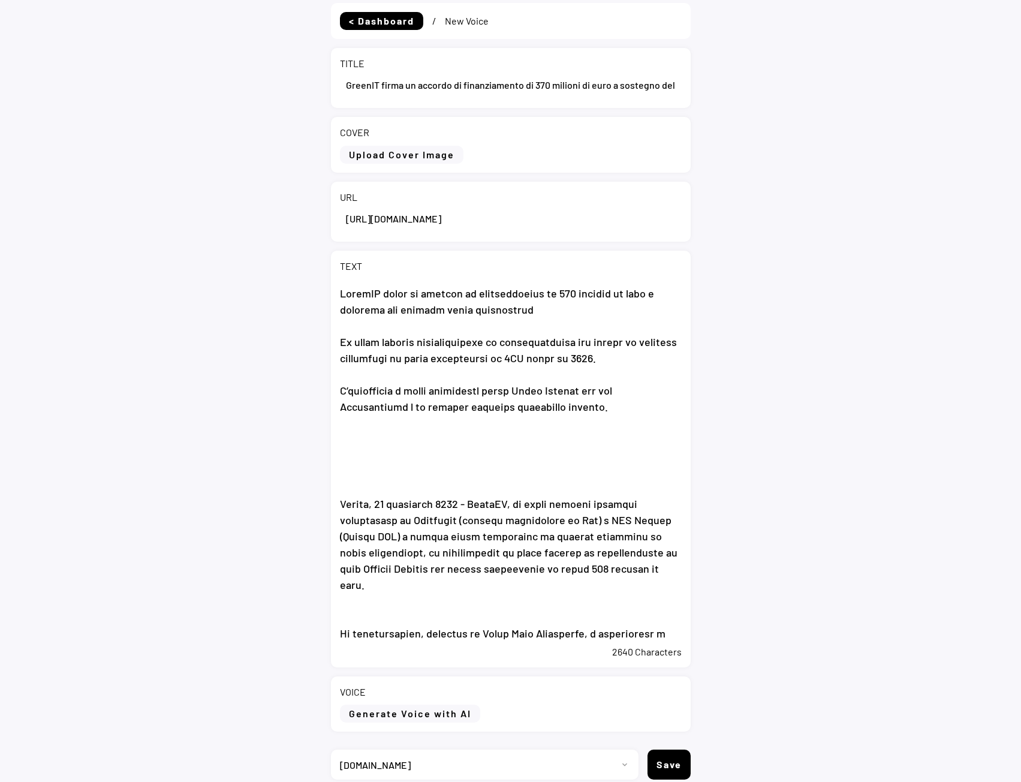
scroll to position [104, 0]
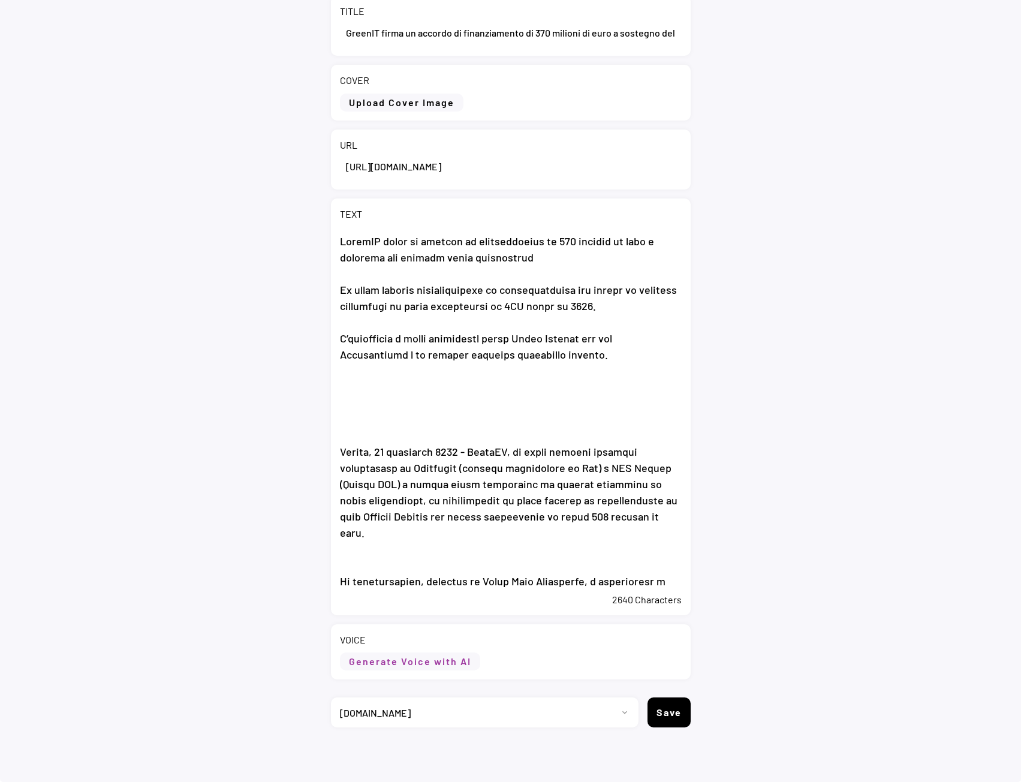
type textarea "LoremIP dolor si ametcon ad elitseddoeius te 796 incidid ut labo e dolorema ali…"
click at [417, 656] on button "Generate Voice with AI" at bounding box center [410, 661] width 140 height 18
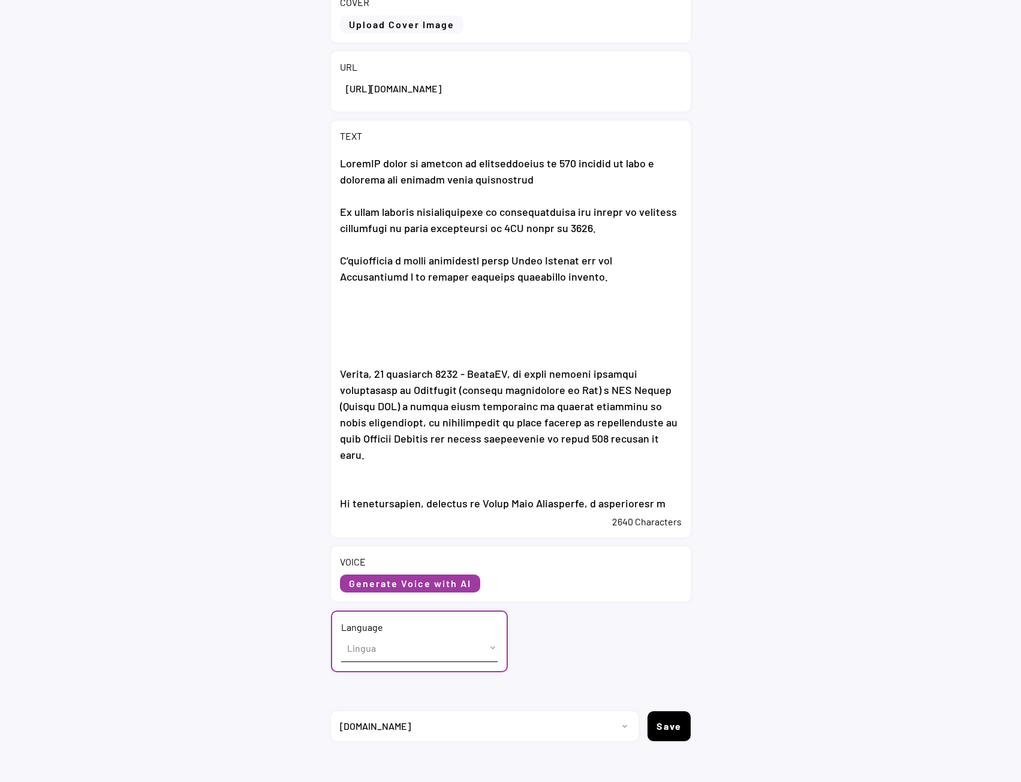
scroll to position [195, 0]
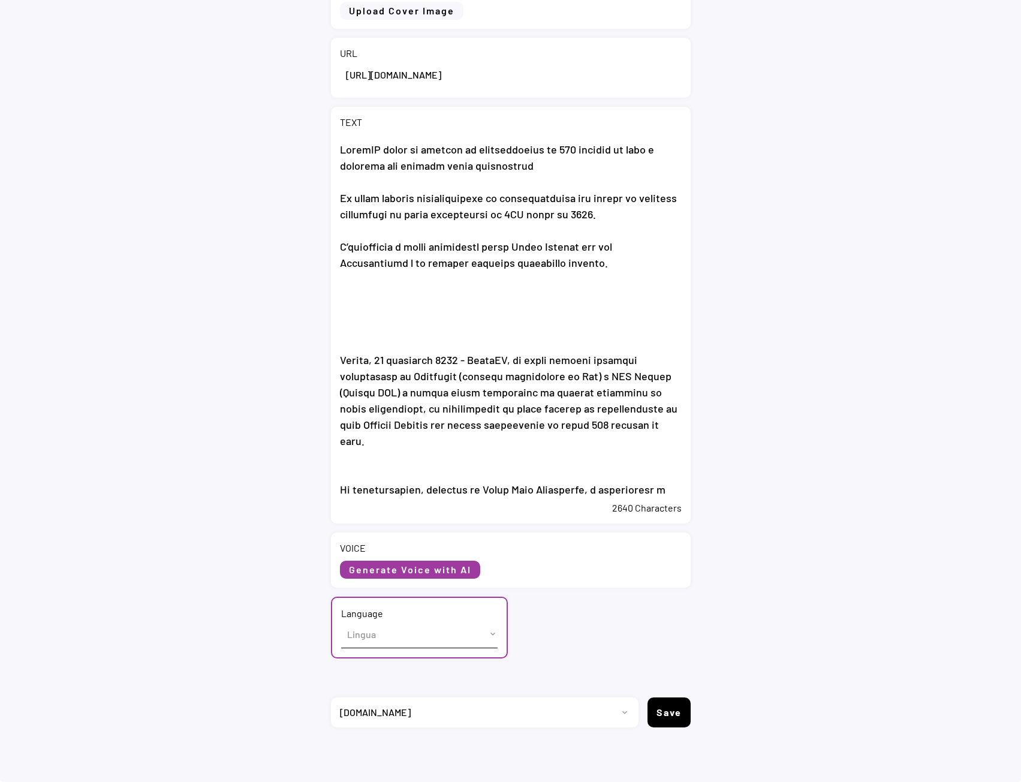
click at [373, 636] on select "Lingua English (US) French (France) Italian (Italy)" at bounding box center [419, 633] width 156 height 27
click at [364, 634] on select "Lingua English (US) French (France) Italian (Italy)" at bounding box center [419, 633] width 156 height 27
select select ""Italian (Italy)""
click at [341, 620] on select "Lingua English (US) French (France) Italian (Italy)" at bounding box center [419, 633] width 156 height 27
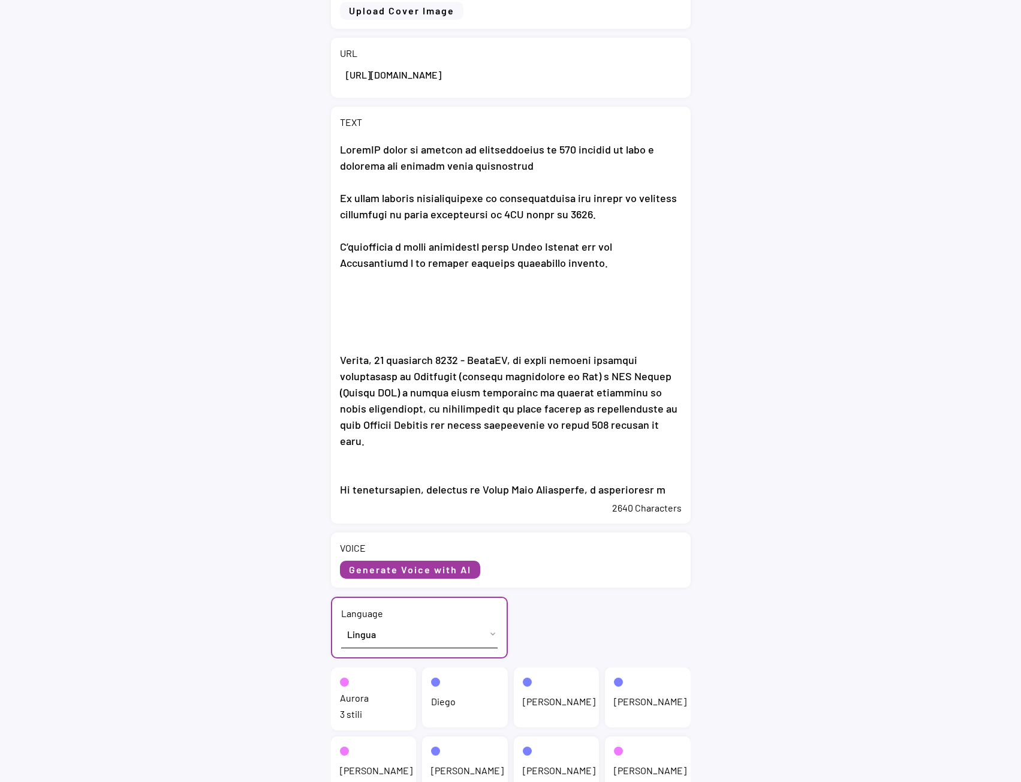
click at [369, 710] on div "3 stili" at bounding box center [374, 713] width 68 height 13
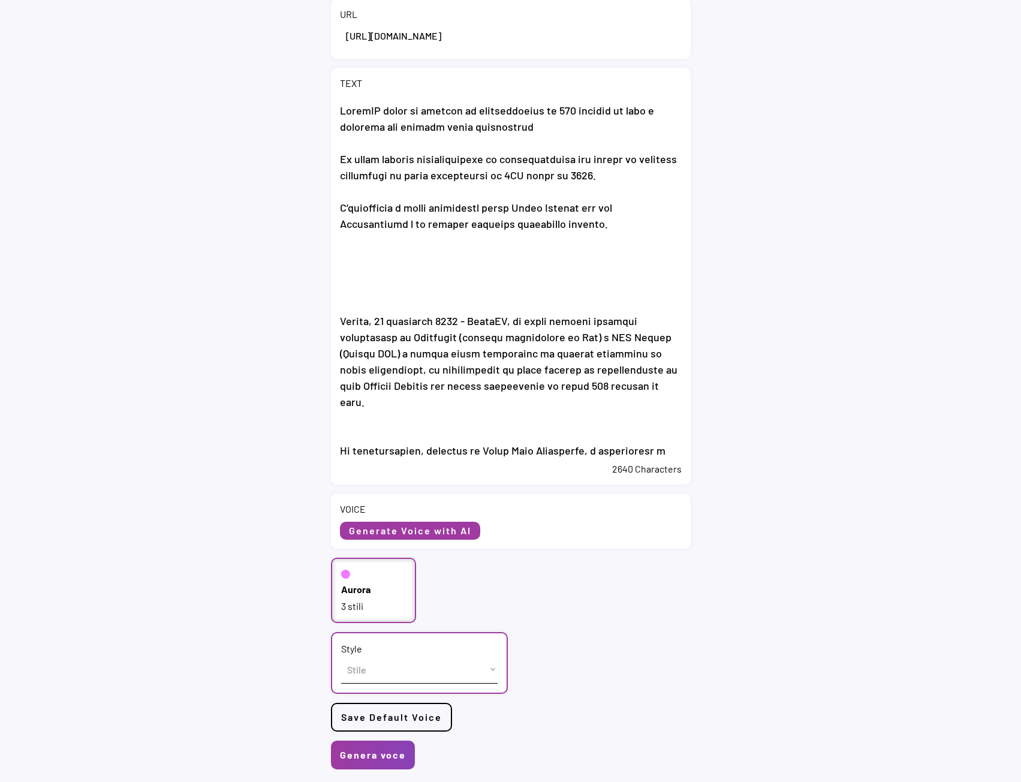
scroll to position [255, 0]
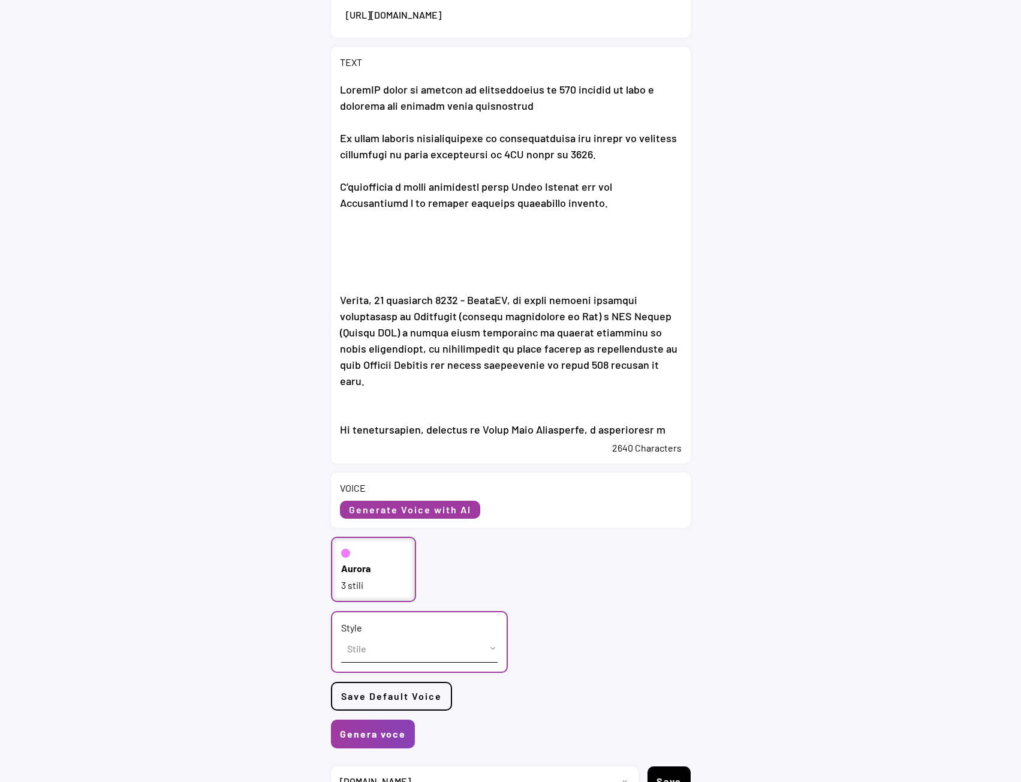
click at [379, 656] on select "Stile cheerful chat Default" at bounding box center [419, 648] width 156 height 27
select select ""chat""
click at [341, 635] on select "Stile cheerful chat Default" at bounding box center [419, 648] width 156 height 27
click at [373, 732] on button "Genera voce" at bounding box center [373, 733] width 84 height 29
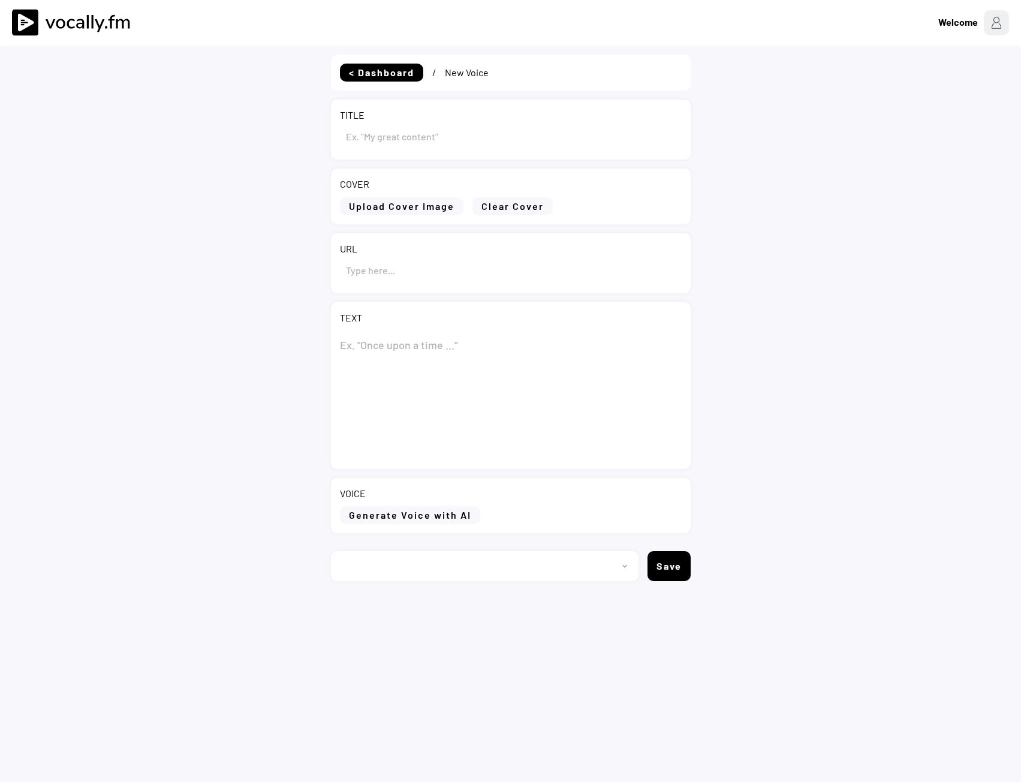
type input "GreenIT firma un accordo di finanziamento di 370 milioni di euro a sostegno del…"
type input "https://www.eni.com/it-IT/media/comunicati-stampa/2025/09/cs-greenIT-firma-acco…"
type textarea "GreenIT firma un accordo di finanziamento di 370 milioni di euro a sostegno del…"
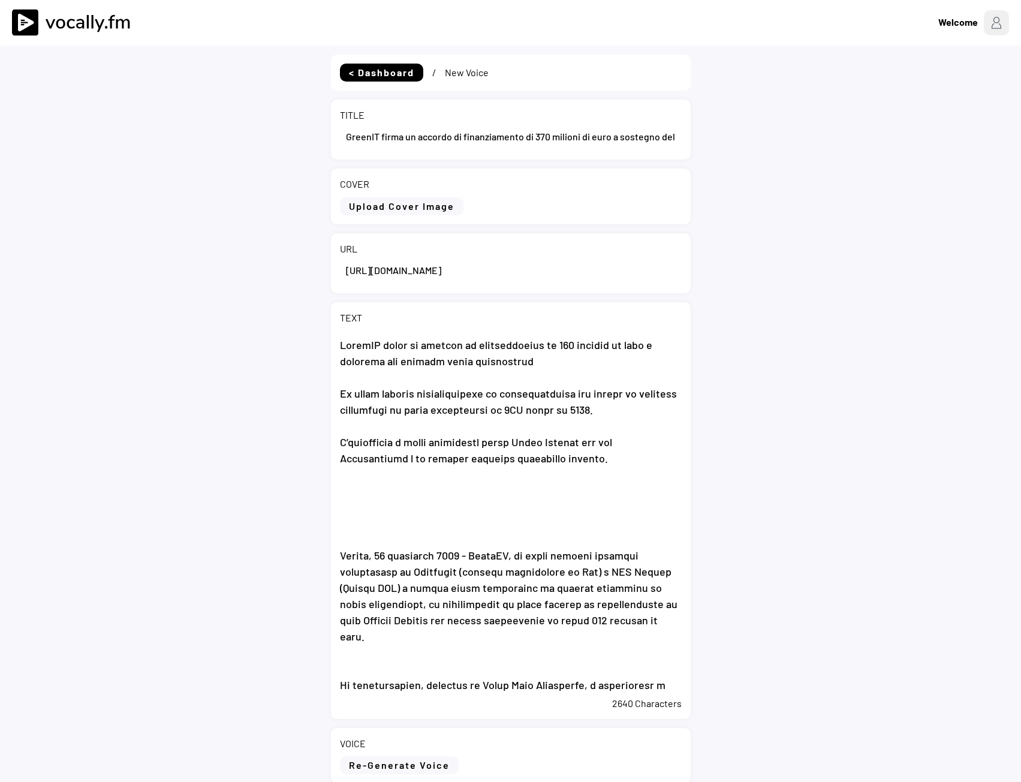
select select ""1348695171700984260__LOOKUP__1735904392009x606523124540768300""
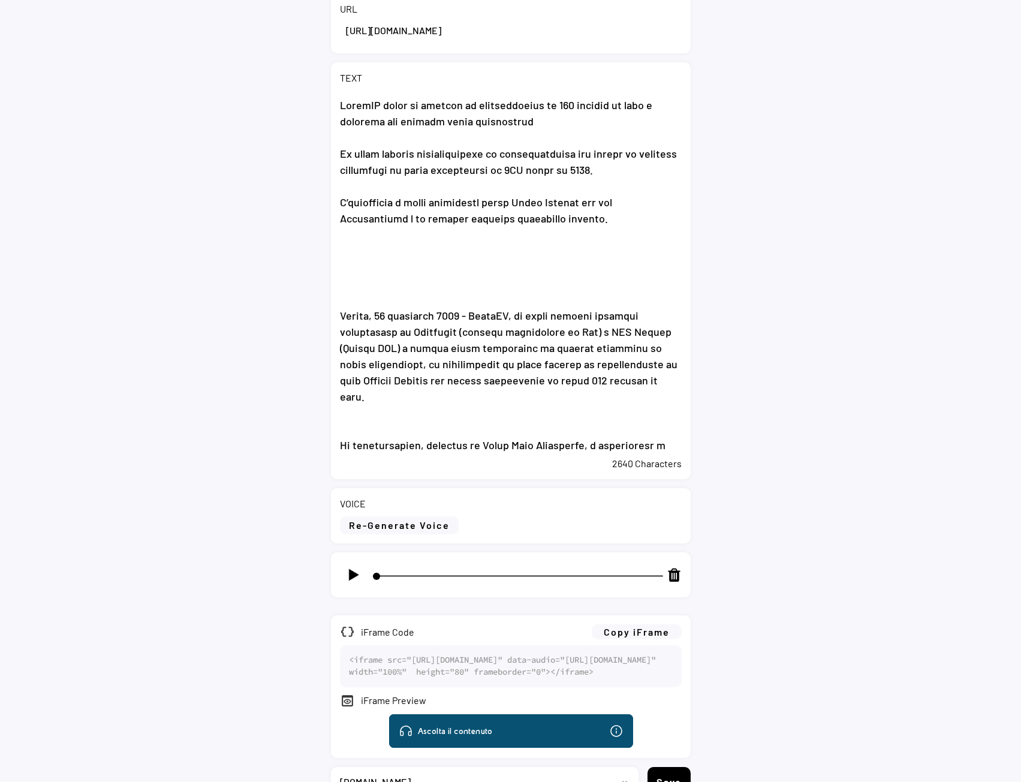
scroll to position [356, 0]
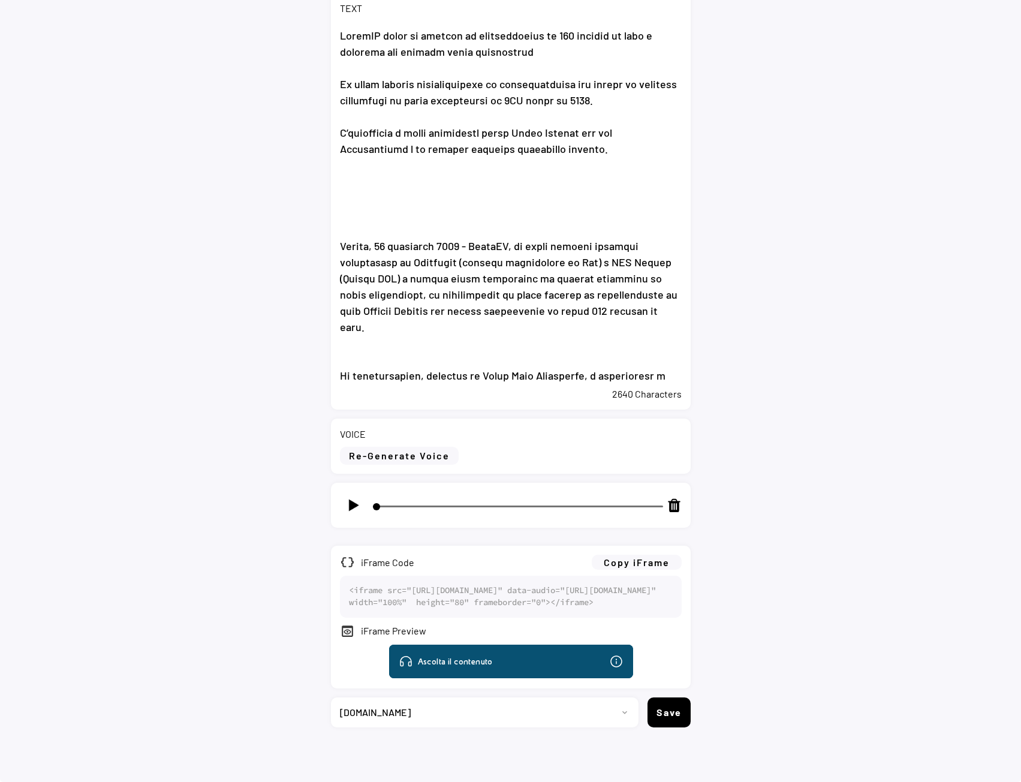
click at [353, 497] on img at bounding box center [353, 504] width 15 height 15
click at [348, 482] on div at bounding box center [511, 504] width 360 height 45
click at [352, 497] on img at bounding box center [353, 504] width 15 height 15
type input "3"
click at [658, 554] on button "Copy iFrame" at bounding box center [637, 561] width 90 height 15
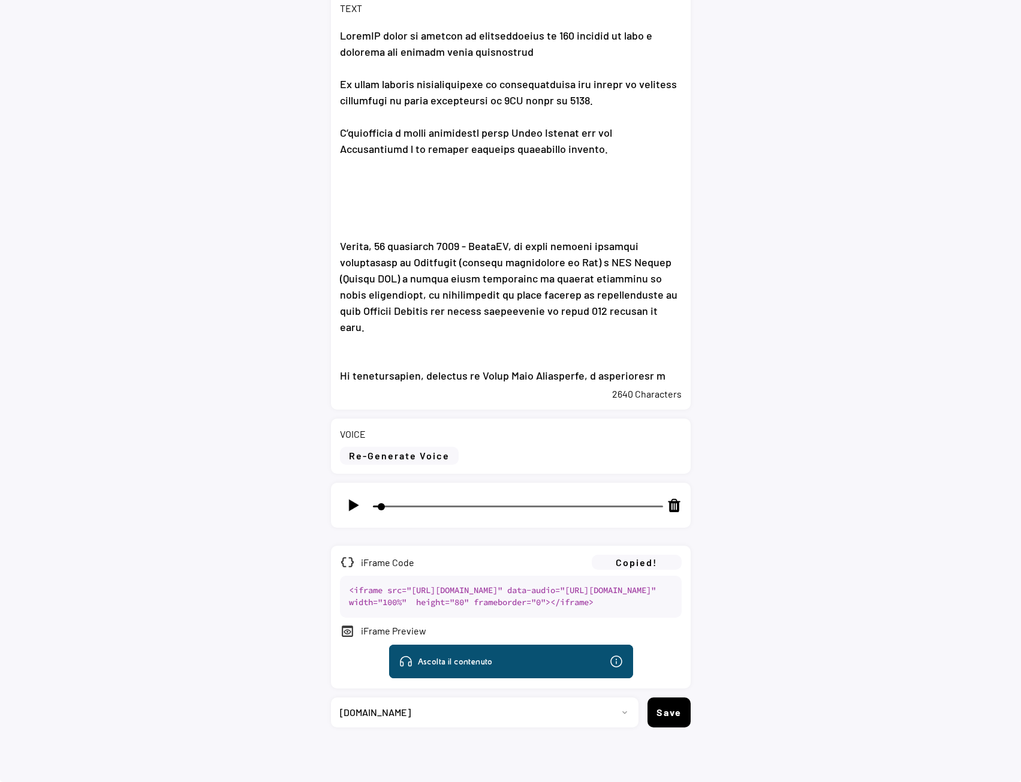
click at [443, 711] on select "Progetto 2023 - cs - eng - eni.com 2023 - cs - ita - eni.com 2023 - storie - it…" at bounding box center [480, 712] width 298 height 30
select select ""1348695171700984260__LOOKUP__1735904233799x559431839768379400""
click at [331, 697] on select "Progetto 2023 - cs - eng - eni.com 2023 - cs - ita - eni.com 2023 - storie - it…" at bounding box center [480, 712] width 298 height 30
click at [667, 709] on button "Save" at bounding box center [668, 712] width 43 height 30
